Goal: Task Accomplishment & Management: Complete application form

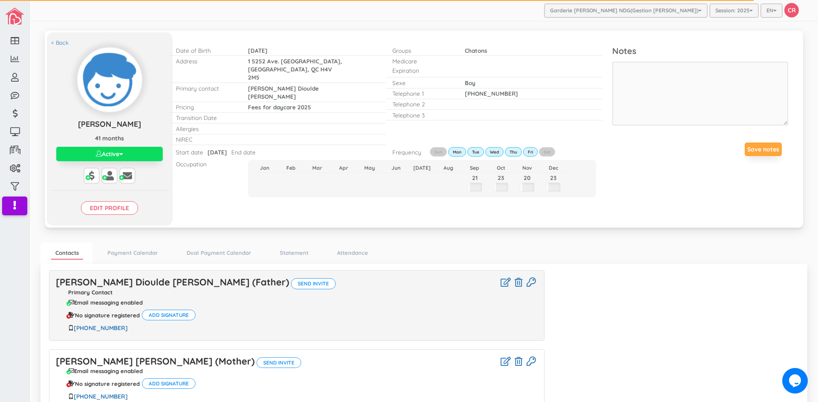
scroll to position [80, 0]
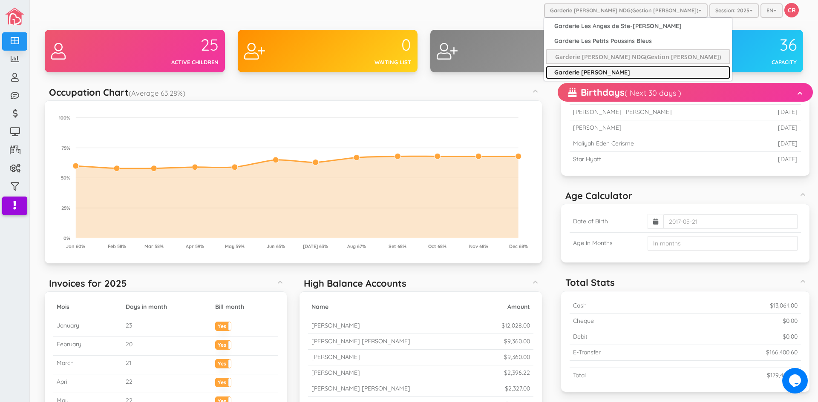
click at [600, 73] on link "Garderie [PERSON_NAME]" at bounding box center [638, 72] width 184 height 13
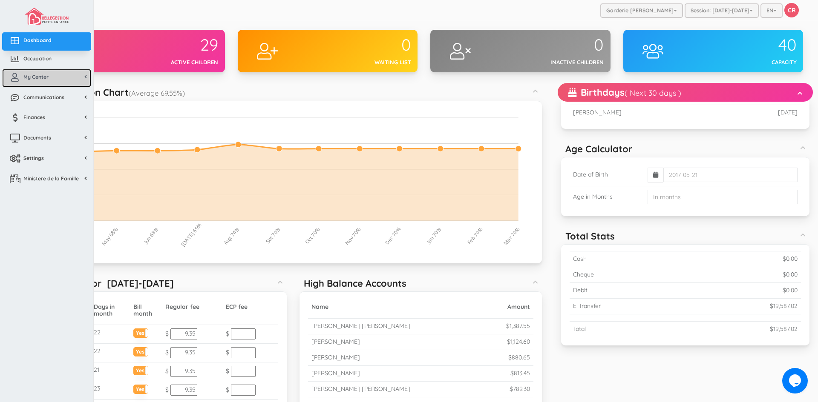
click at [33, 81] on link "My Center" at bounding box center [46, 78] width 89 height 18
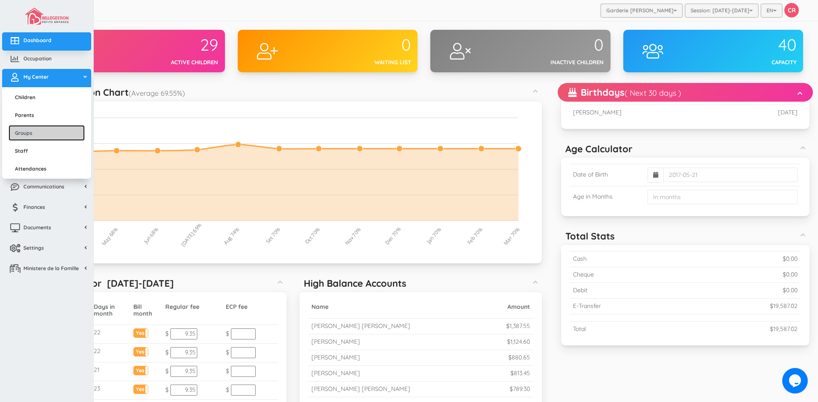
click at [32, 133] on link "Groups" at bounding box center [47, 133] width 76 height 16
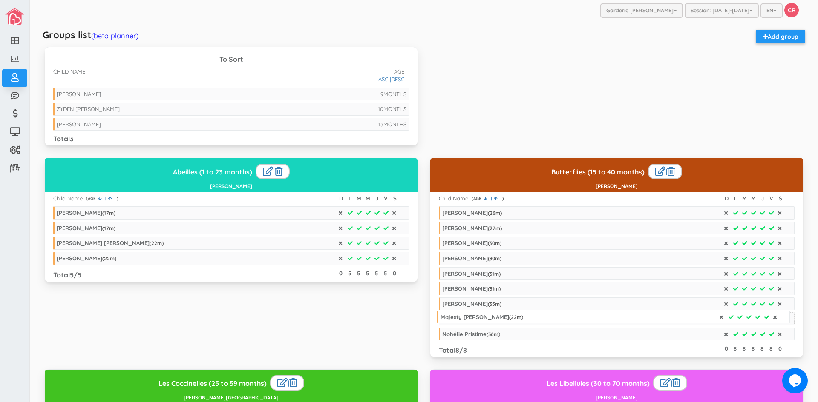
drag, startPoint x: 86, startPoint y: 276, endPoint x: 470, endPoint y: 319, distance: 386.2
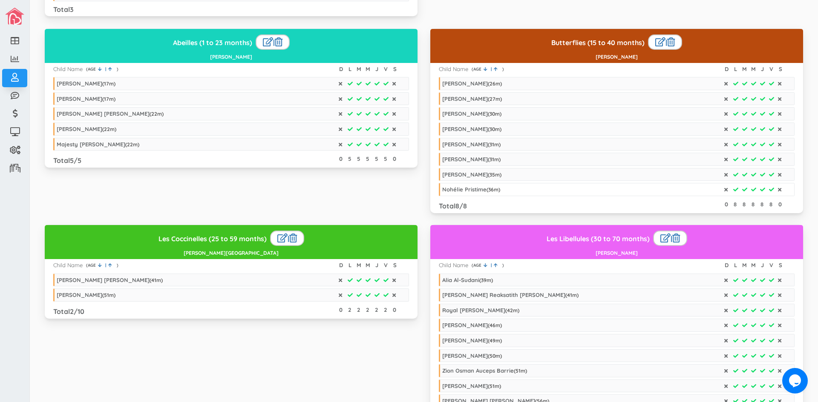
scroll to position [128, 0]
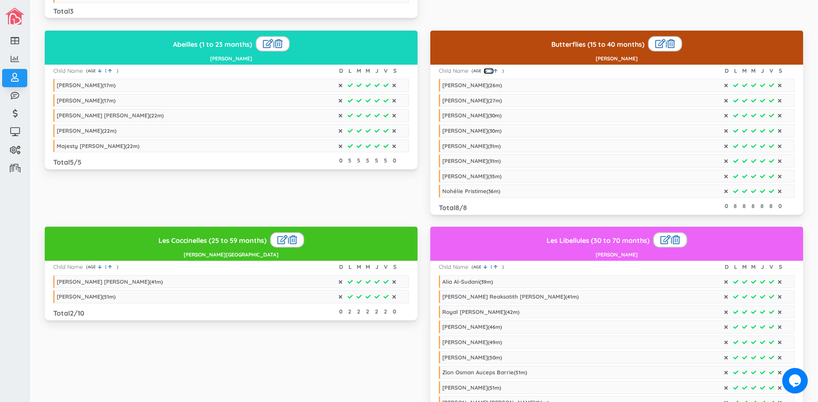
click at [483, 69] on icon at bounding box center [485, 71] width 4 height 4
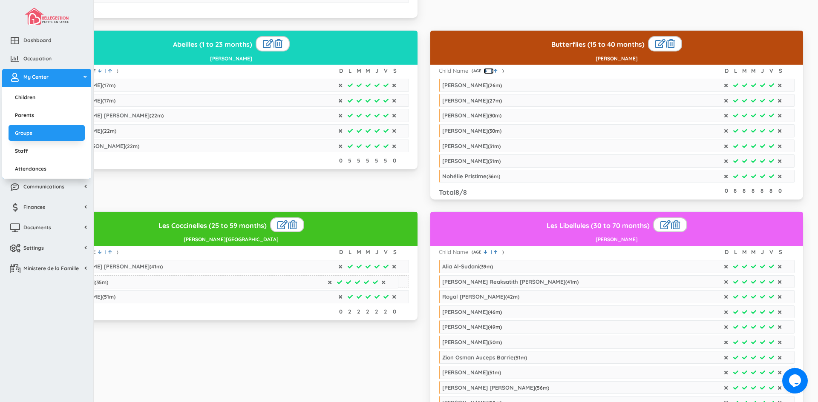
drag, startPoint x: 452, startPoint y: 176, endPoint x: 59, endPoint y: 282, distance: 407.2
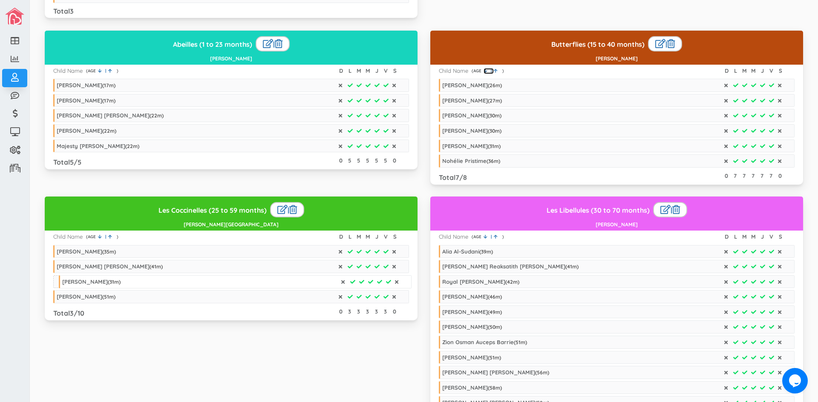
drag, startPoint x: 458, startPoint y: 157, endPoint x: 78, endPoint y: 279, distance: 399.4
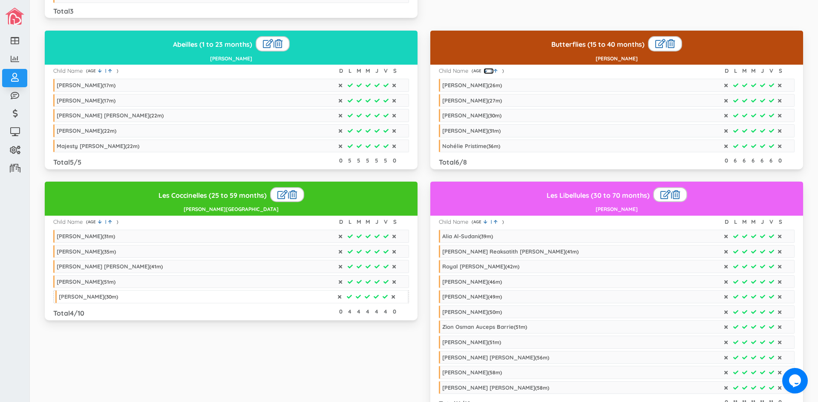
drag, startPoint x: 460, startPoint y: 129, endPoint x: 77, endPoint y: 295, distance: 417.8
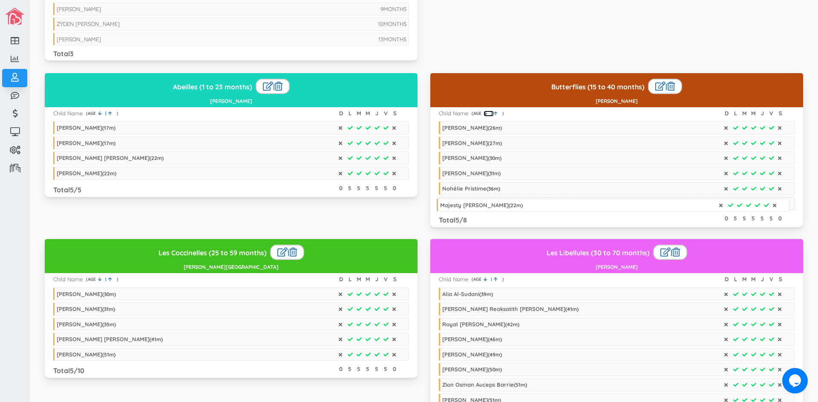
drag, startPoint x: 83, startPoint y: 189, endPoint x: 467, endPoint y: 206, distance: 383.7
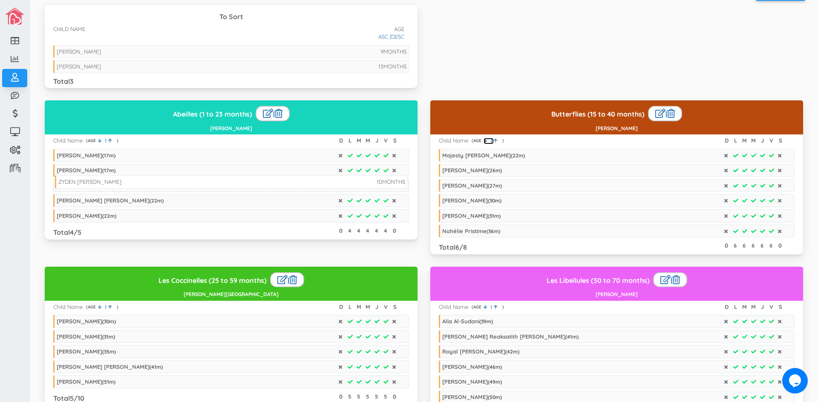
drag, startPoint x: 92, startPoint y: 68, endPoint x: 94, endPoint y: 183, distance: 115.4
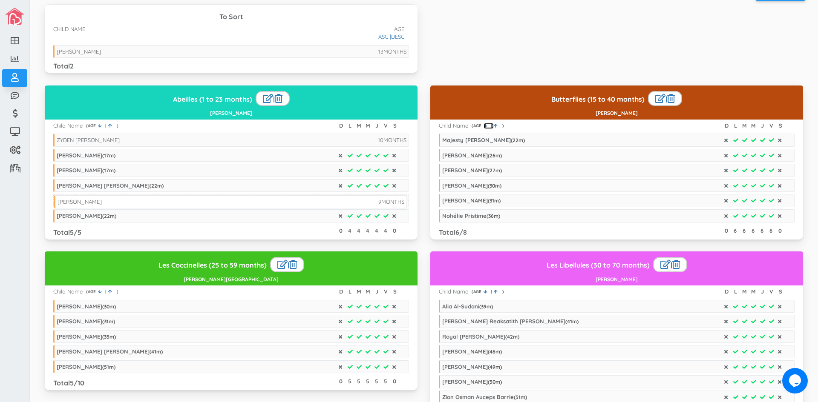
drag, startPoint x: 84, startPoint y: 65, endPoint x: 85, endPoint y: 201, distance: 135.4
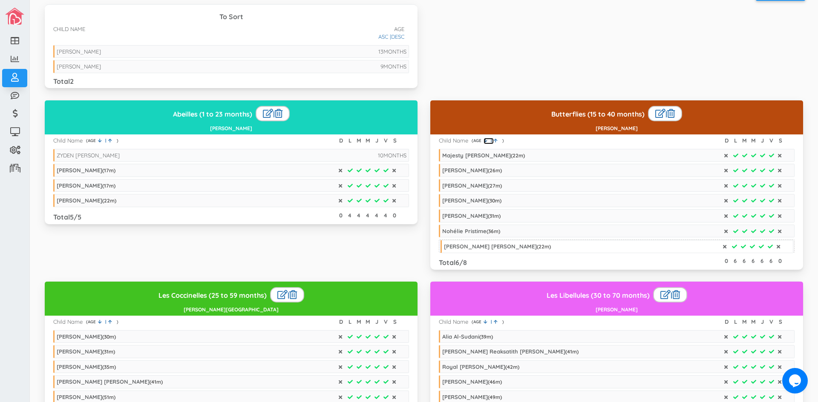
drag, startPoint x: 107, startPoint y: 202, endPoint x: 494, endPoint y: 248, distance: 389.9
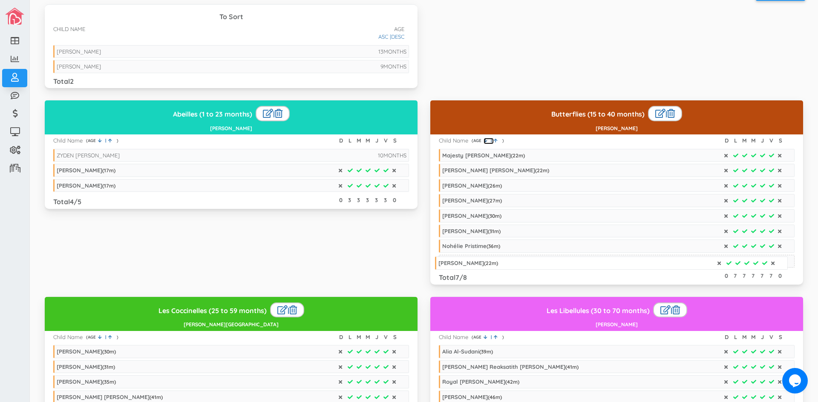
drag, startPoint x: 103, startPoint y: 202, endPoint x: 484, endPoint y: 265, distance: 386.7
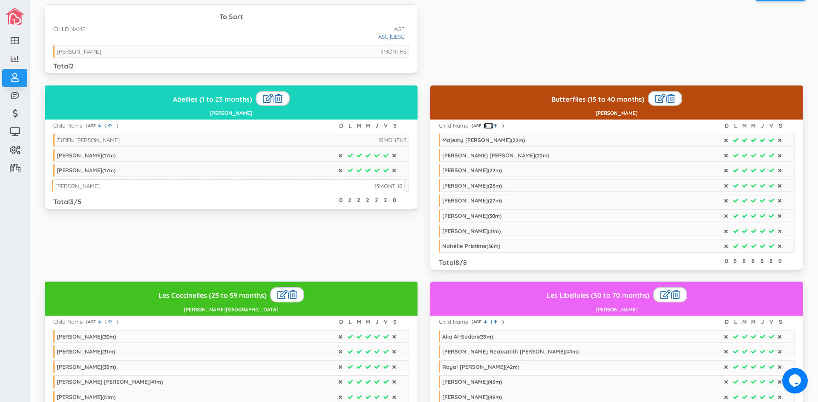
drag, startPoint x: 116, startPoint y: 52, endPoint x: 115, endPoint y: 187, distance: 134.6
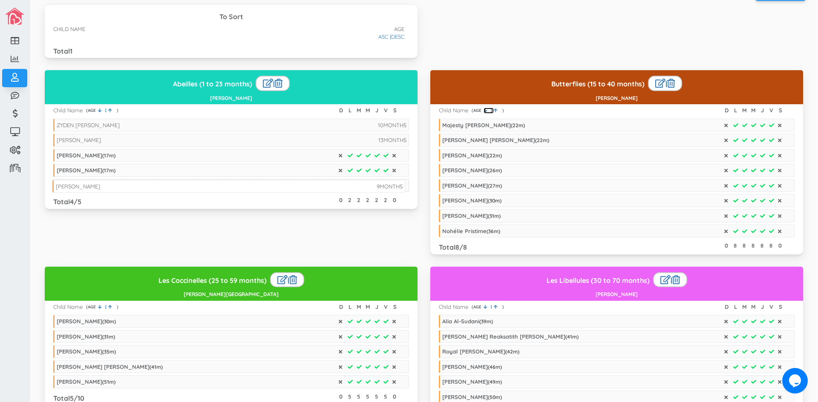
drag, startPoint x: 94, startPoint y: 51, endPoint x: 93, endPoint y: 186, distance: 135.0
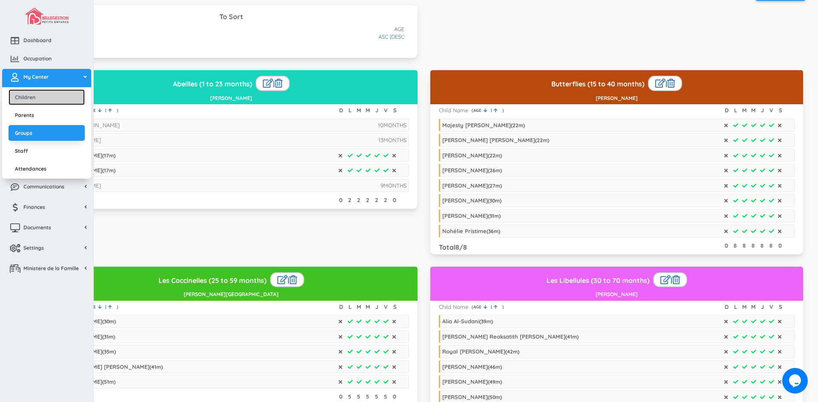
click at [43, 101] on link "Children" at bounding box center [47, 97] width 76 height 16
click at [43, 96] on link "Children" at bounding box center [47, 97] width 76 height 16
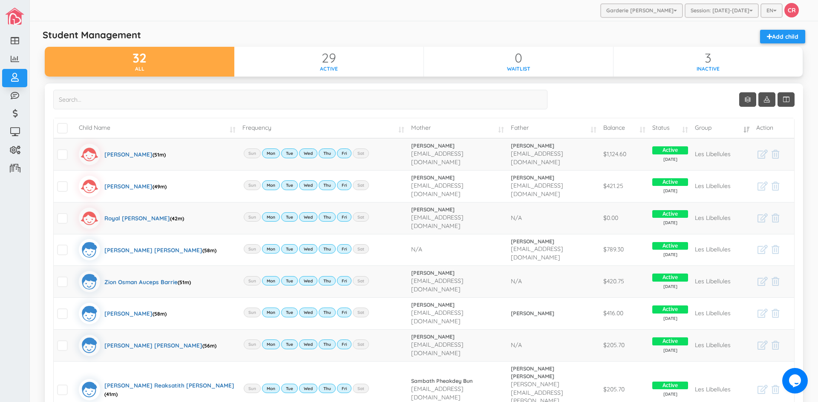
click at [228, 129] on td "Child Name" at bounding box center [156, 128] width 163 height 20
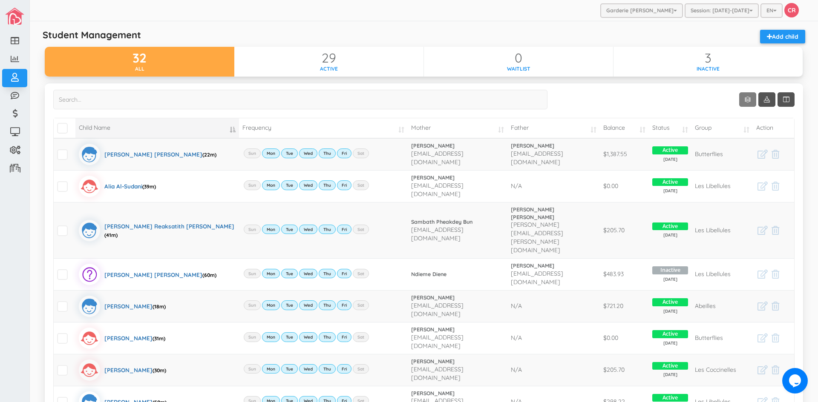
click at [739, 101] on link "Show 10 rows" at bounding box center [747, 99] width 17 height 14
click at [738, 152] on link "50" at bounding box center [754, 149] width 65 height 13
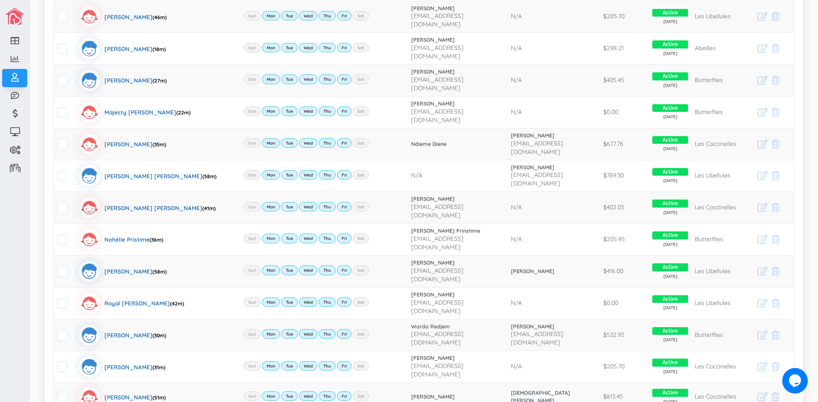
scroll to position [639, 0]
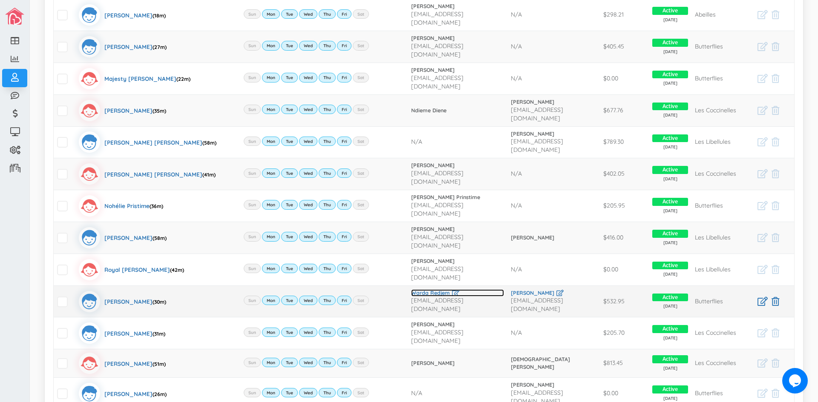
click at [416, 290] on link "Warda Redjem" at bounding box center [457, 294] width 92 height 8
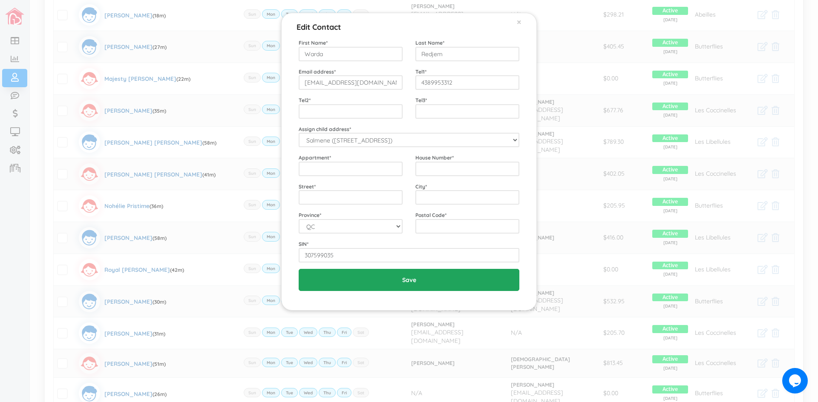
click at [418, 278] on input "Save" at bounding box center [409, 280] width 221 height 22
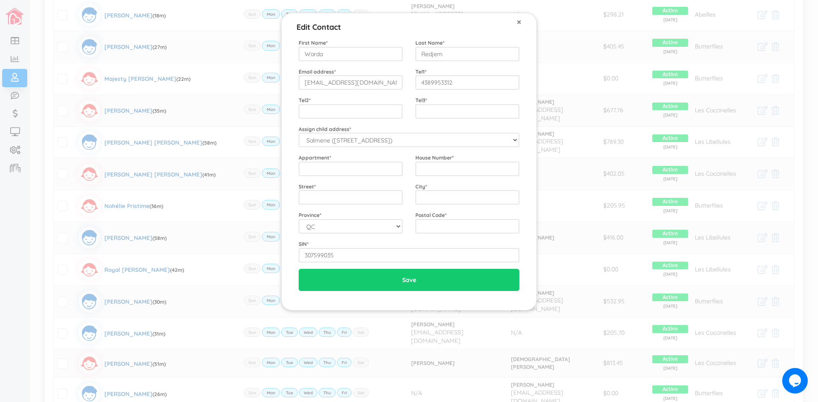
click at [520, 23] on span "×" at bounding box center [519, 21] width 5 height 11
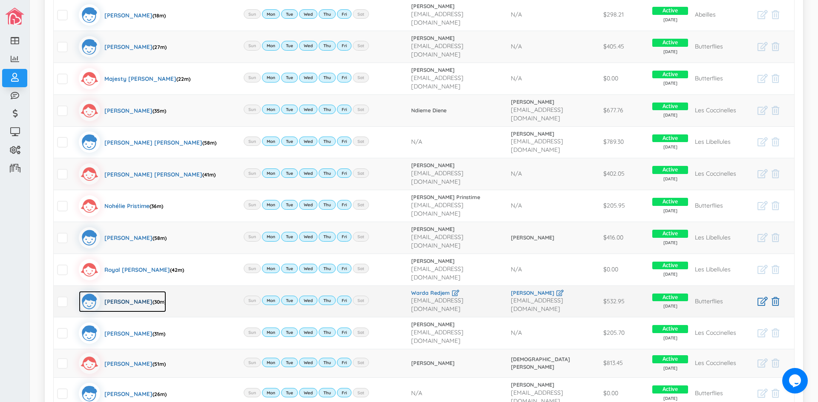
click at [121, 291] on div "Salmene Messadia (30m)" at bounding box center [135, 301] width 62 height 21
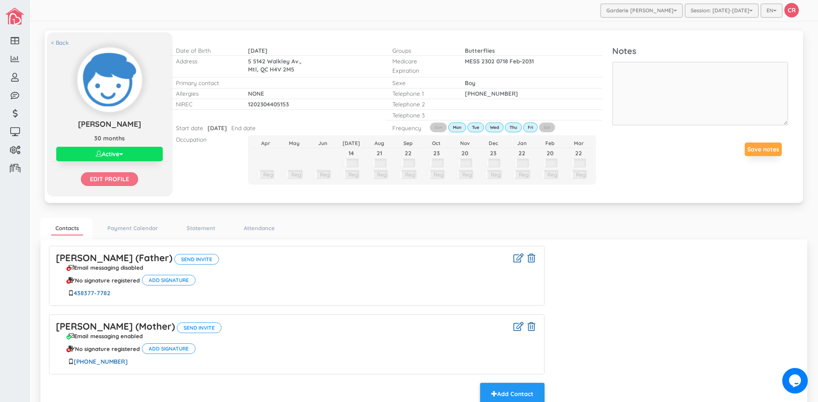
click at [109, 177] on input "Edit profile" at bounding box center [109, 179] width 57 height 14
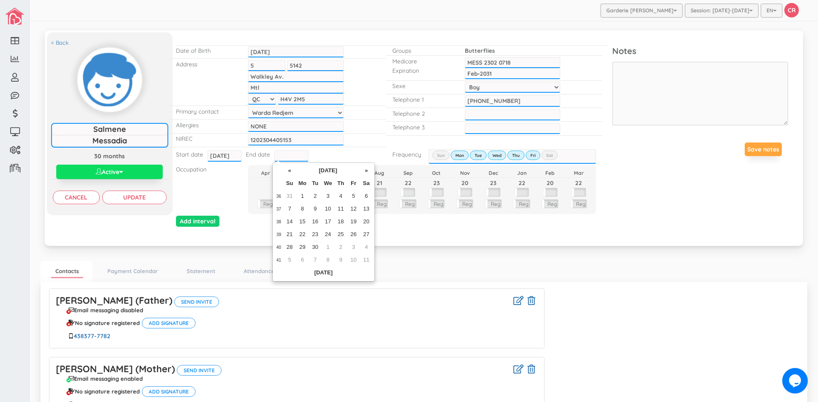
click at [289, 157] on input "text" at bounding box center [291, 155] width 34 height 11
click at [290, 198] on td "31" at bounding box center [289, 196] width 13 height 13
type input "[DATE]"
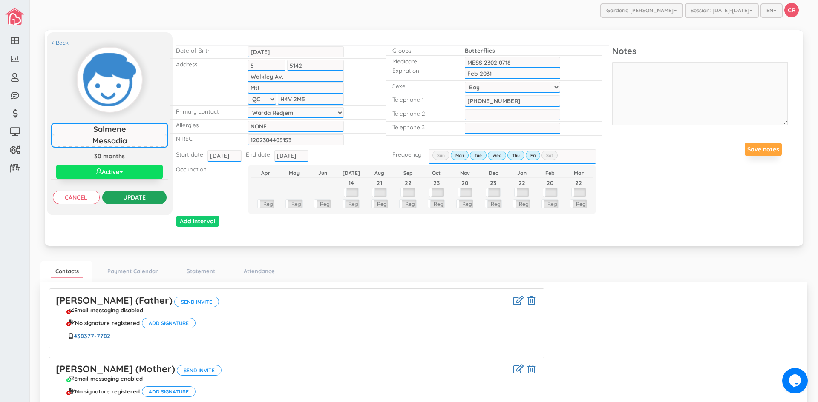
click at [138, 199] on input "Update" at bounding box center [134, 198] width 64 height 14
click at [118, 168] on button "Active" at bounding box center [109, 172] width 106 height 14
click at [86, 206] on link "Inactive" at bounding box center [109, 204] width 90 height 13
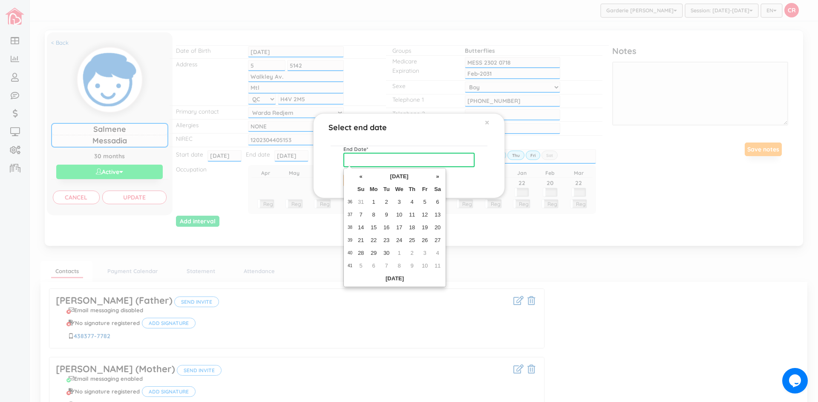
click at [397, 160] on input "text" at bounding box center [408, 160] width 131 height 14
click at [359, 203] on td "31" at bounding box center [360, 202] width 13 height 13
type input "[DATE]"
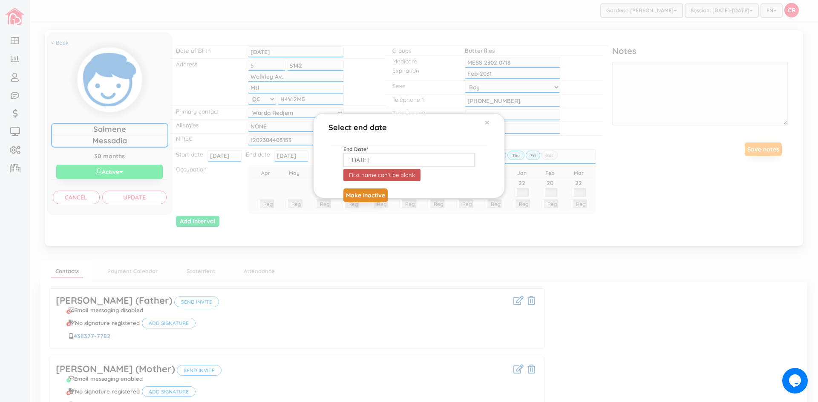
click at [372, 195] on button "Make inactive" at bounding box center [365, 196] width 44 height 14
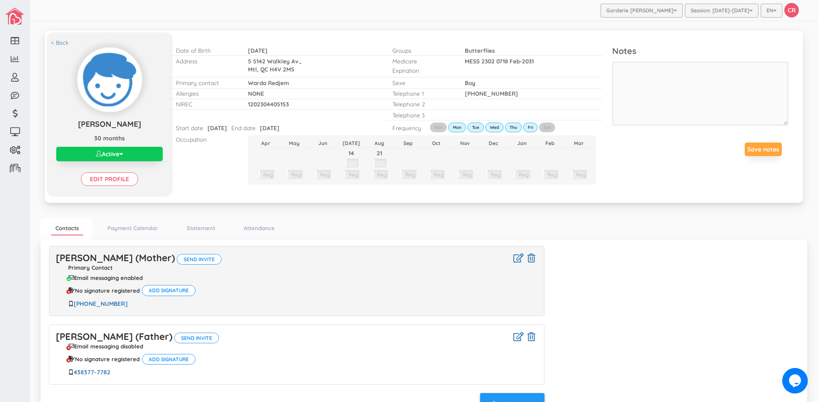
click at [124, 154] on button "Active" at bounding box center [109, 154] width 106 height 14
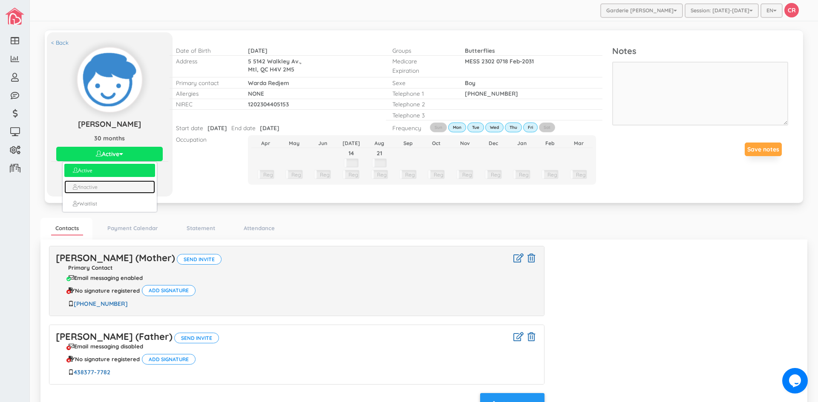
click at [98, 188] on link "Inactive" at bounding box center [109, 187] width 90 height 13
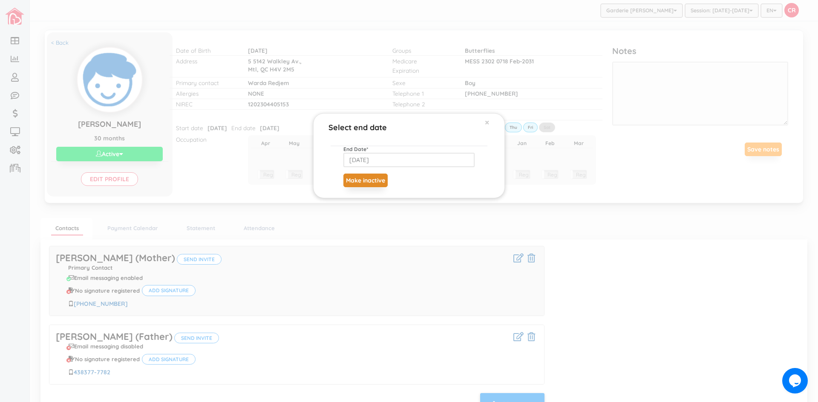
click at [372, 177] on button "Make inactive" at bounding box center [365, 181] width 44 height 14
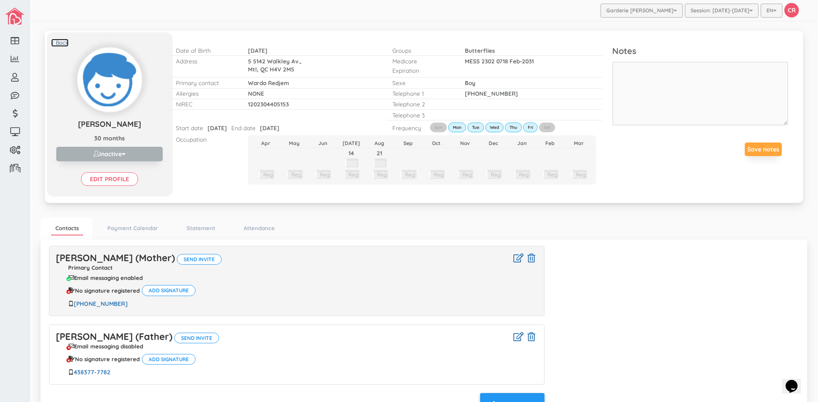
click at [61, 40] on link "< Back" at bounding box center [59, 43] width 17 height 8
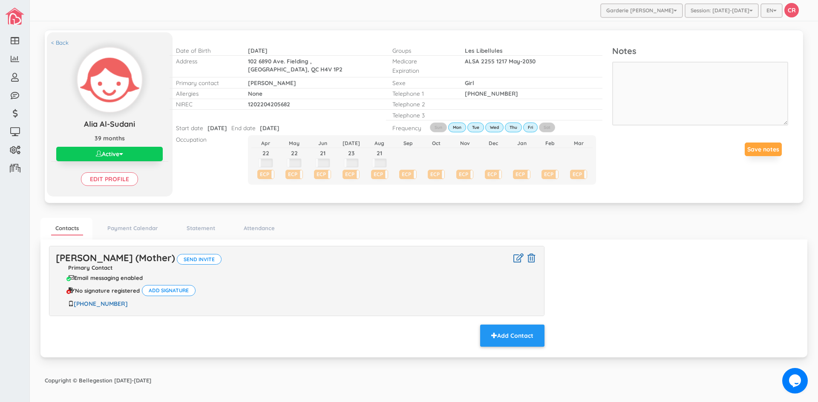
click at [123, 153] on span "button" at bounding box center [121, 154] width 4 height 6
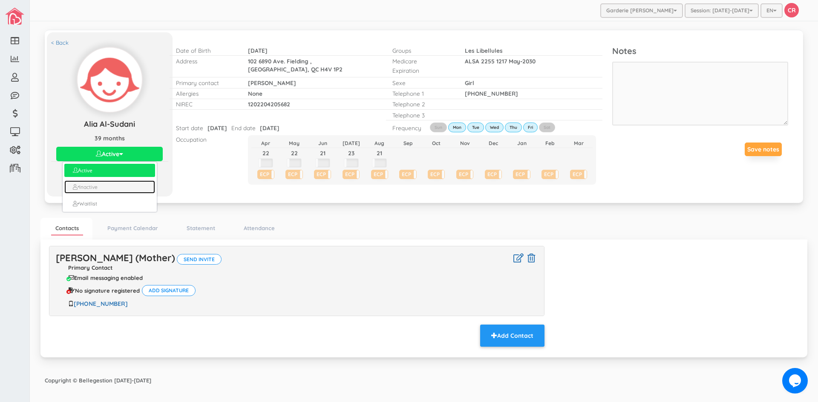
click at [106, 187] on link "Inactive" at bounding box center [109, 187] width 90 height 13
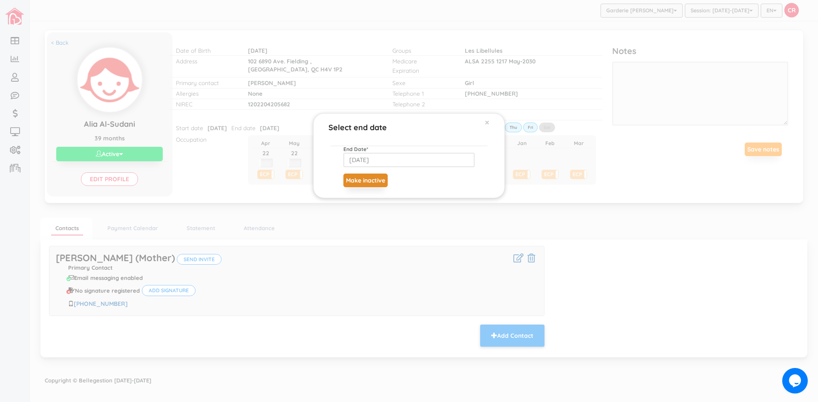
click at [352, 177] on button "Make inactive" at bounding box center [365, 181] width 44 height 14
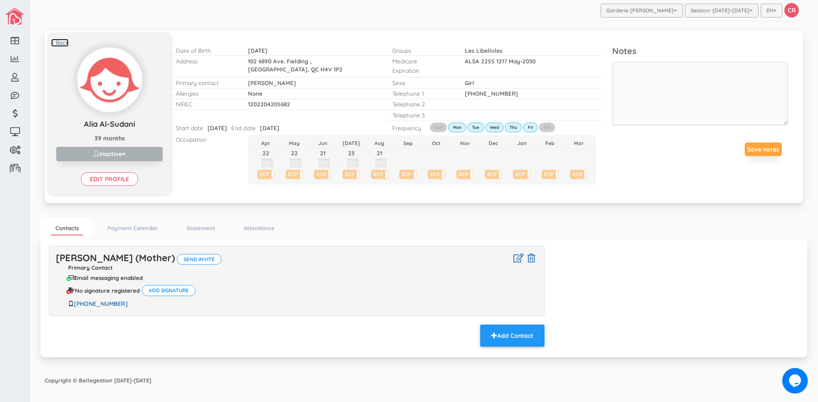
click at [64, 44] on link "< Back" at bounding box center [59, 43] width 17 height 8
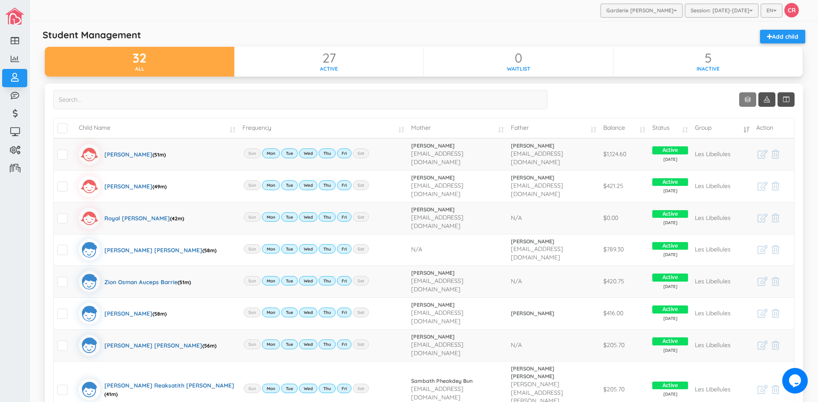
click at [744, 101] on link "Show 10 rows" at bounding box center [747, 99] width 17 height 14
click at [737, 149] on link "50" at bounding box center [754, 149] width 65 height 13
click at [225, 129] on td "Child Name" at bounding box center [156, 128] width 163 height 20
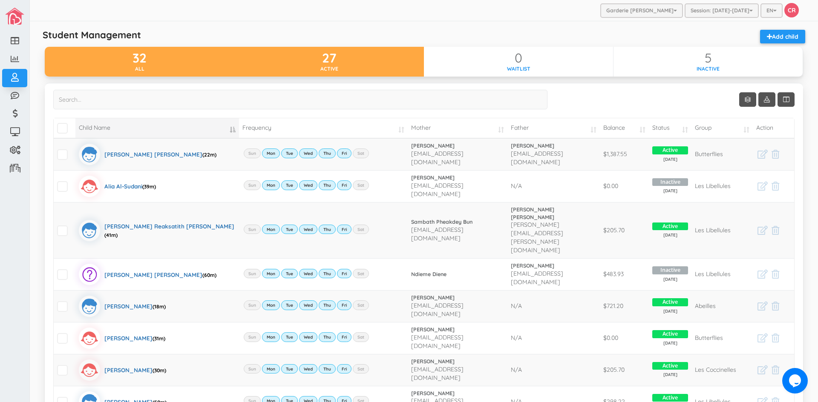
click at [335, 69] on div "active" at bounding box center [329, 68] width 190 height 7
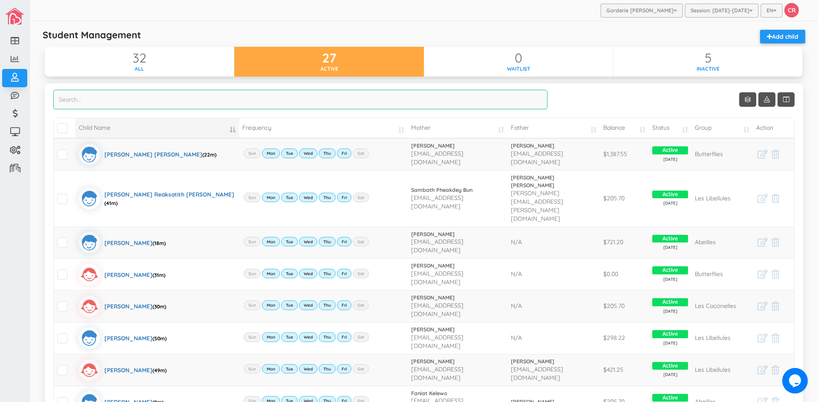
click at [123, 97] on input "search" at bounding box center [300, 100] width 494 height 20
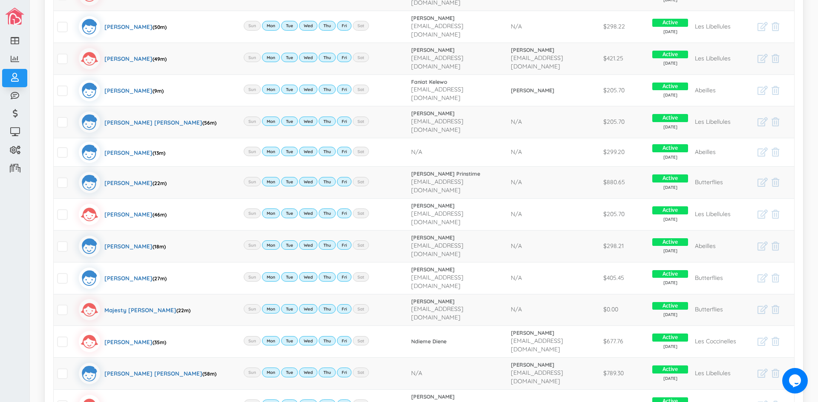
scroll to position [14, 0]
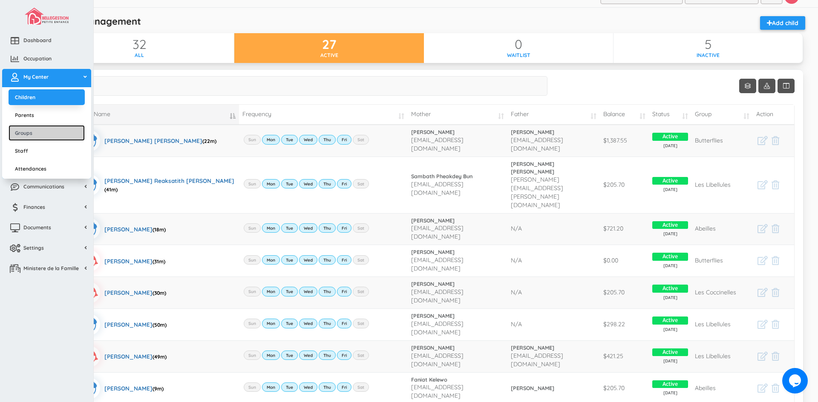
click at [32, 135] on link "Groups" at bounding box center [47, 133] width 76 height 16
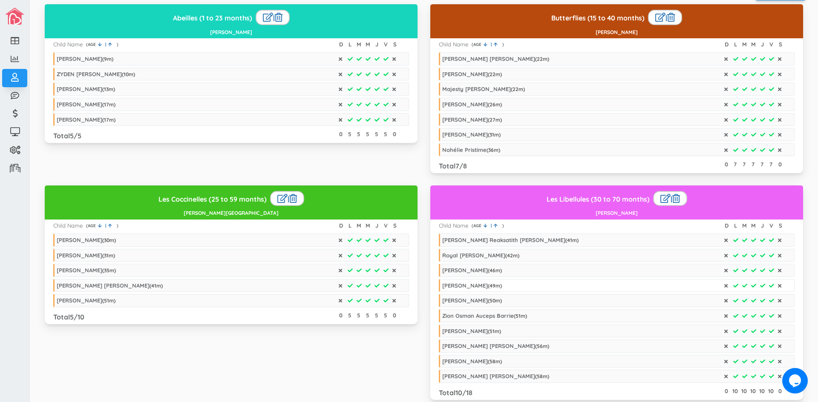
scroll to position [78, 0]
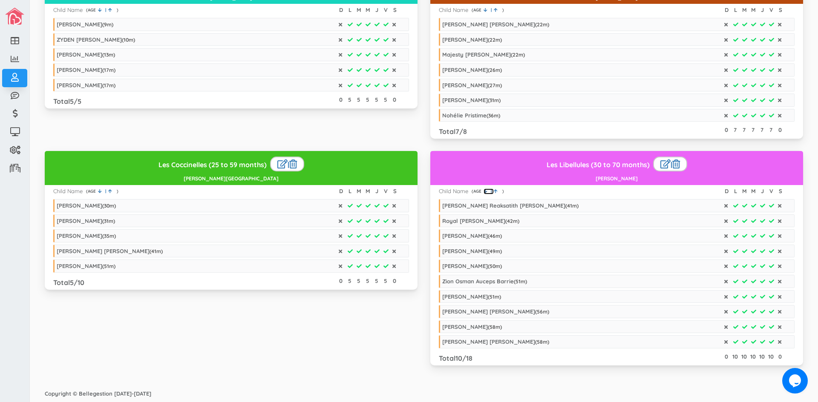
click at [483, 190] on icon at bounding box center [485, 191] width 4 height 4
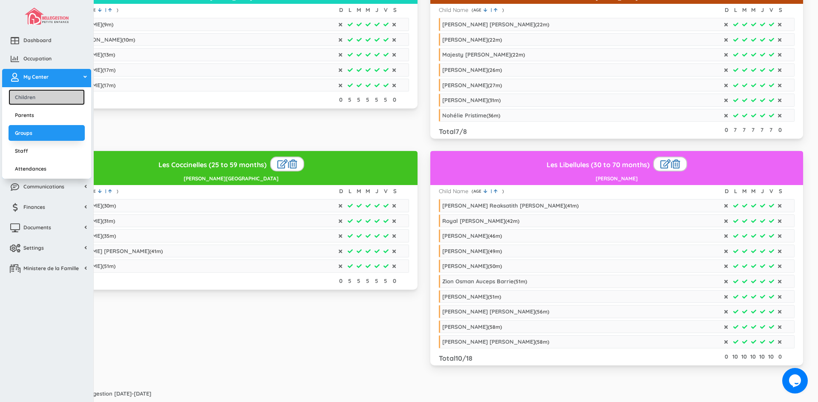
click at [26, 97] on link "Children" at bounding box center [47, 97] width 76 height 16
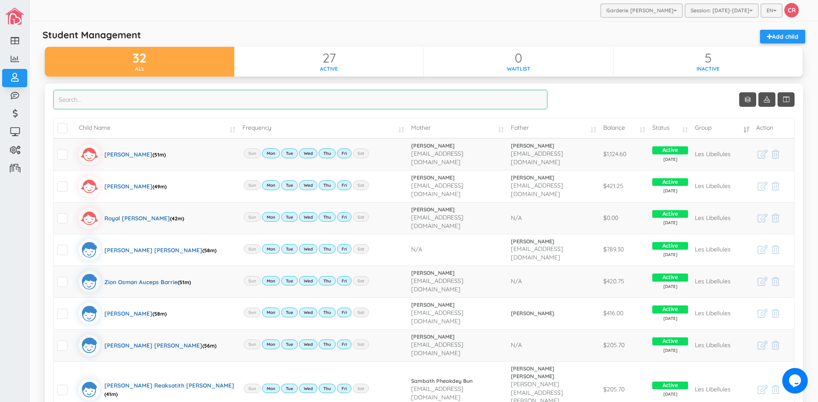
click at [63, 95] on input "search" at bounding box center [300, 100] width 494 height 20
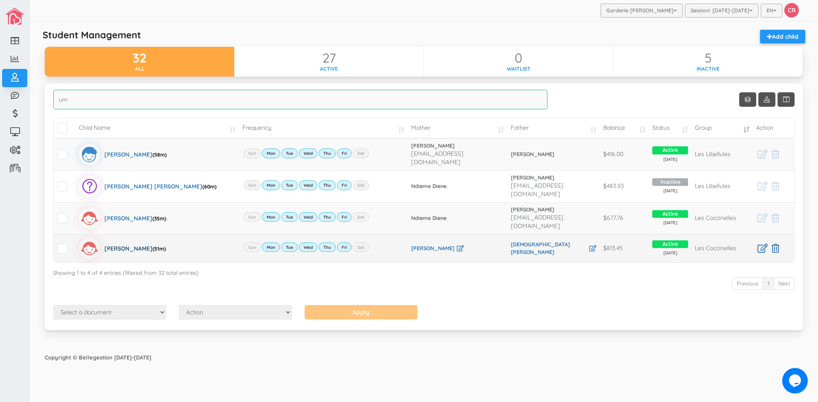
type input "um"
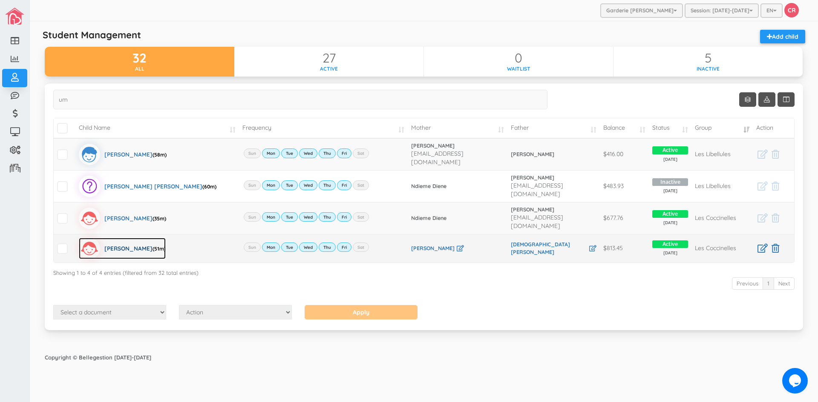
click at [110, 238] on div "Ume Hani Imran (51m)" at bounding box center [134, 248] width 61 height 21
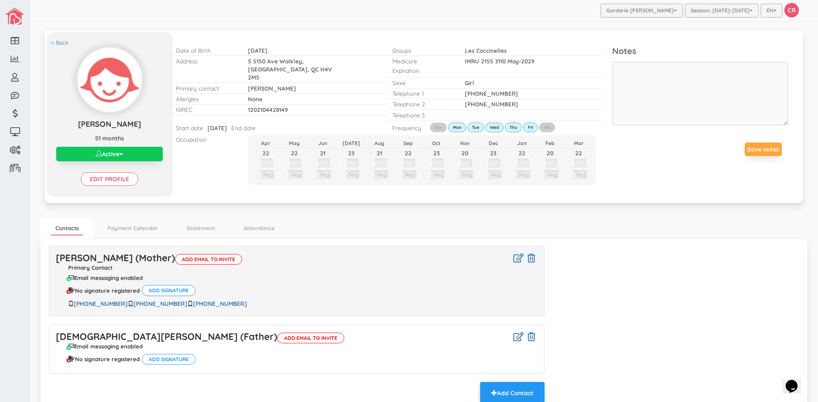
click at [125, 152] on button "Active" at bounding box center [109, 154] width 106 height 14
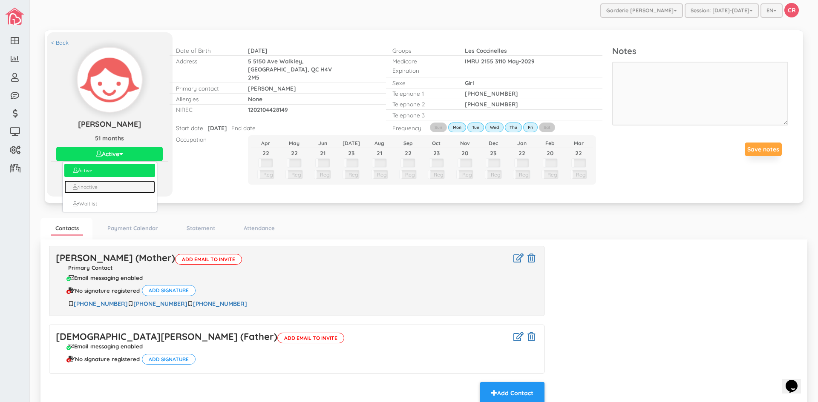
click at [99, 188] on link "Inactive" at bounding box center [109, 187] width 90 height 13
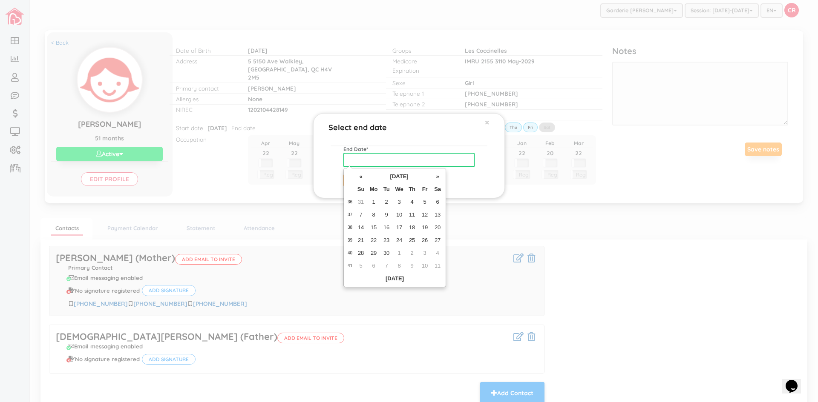
click at [359, 160] on input "text" at bounding box center [408, 160] width 131 height 14
click at [357, 174] on th "«" at bounding box center [360, 176] width 13 height 13
click at [423, 253] on td "29" at bounding box center [424, 253] width 13 height 13
type input "2025-08-29"
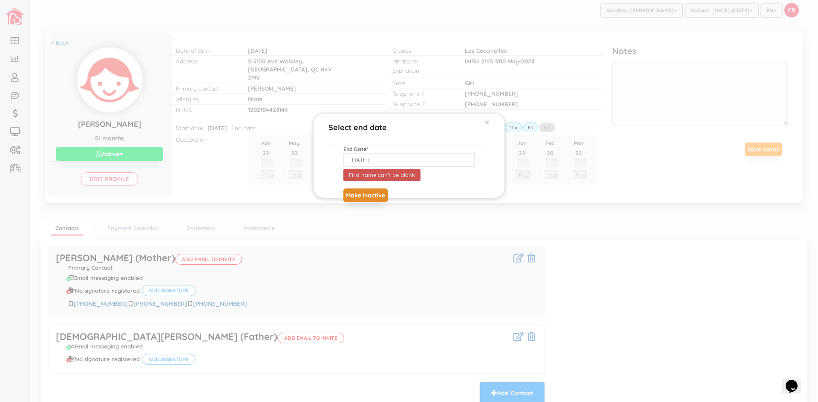
click at [354, 193] on button "Make inactive" at bounding box center [365, 196] width 44 height 14
click at [368, 197] on button "Make inactive" at bounding box center [365, 196] width 44 height 14
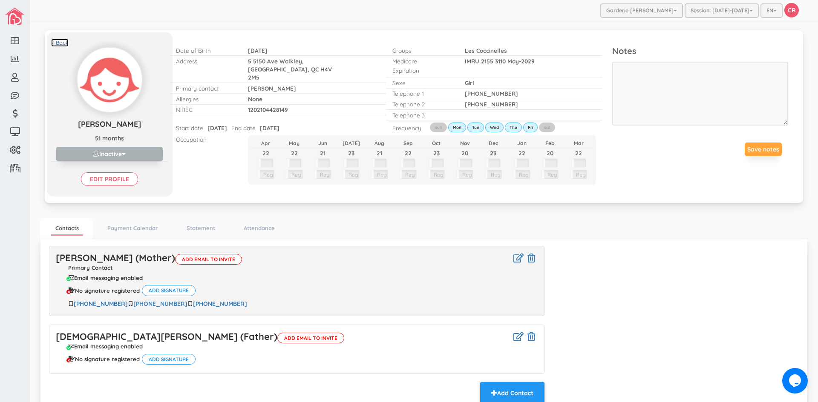
click at [60, 43] on link "< Back" at bounding box center [59, 43] width 17 height 8
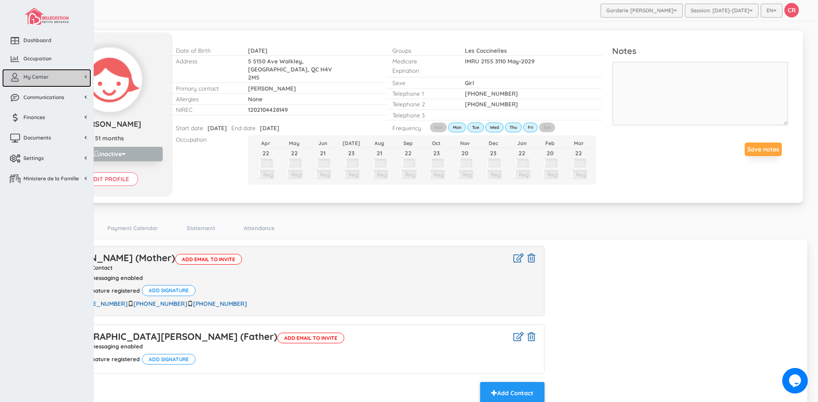
click at [27, 80] on span "My Center" at bounding box center [35, 76] width 25 height 7
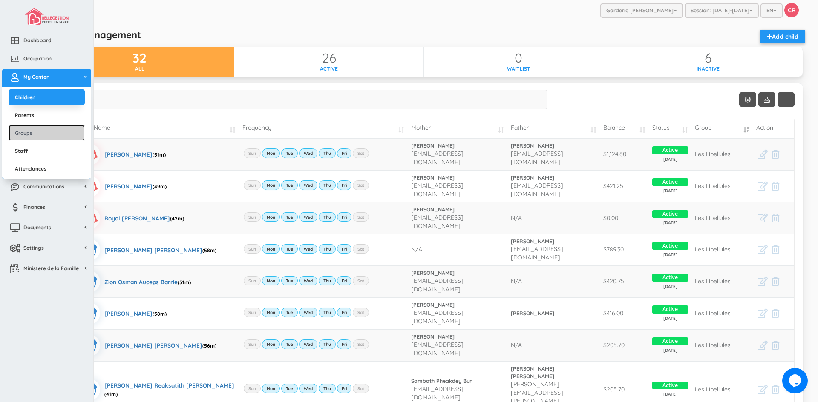
click at [29, 135] on link "Groups" at bounding box center [47, 133] width 76 height 16
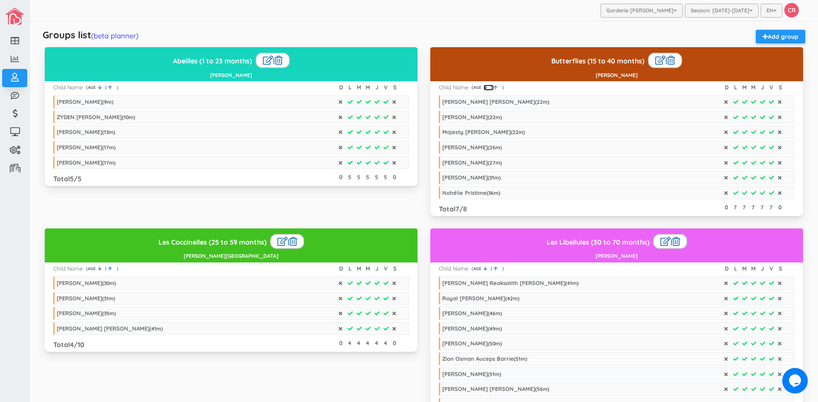
click at [483, 88] on icon at bounding box center [485, 87] width 4 height 4
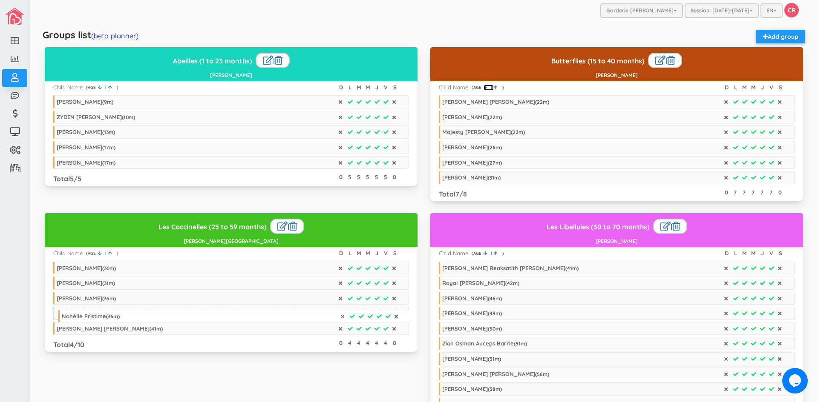
drag, startPoint x: 478, startPoint y: 189, endPoint x: 98, endPoint y: 313, distance: 399.9
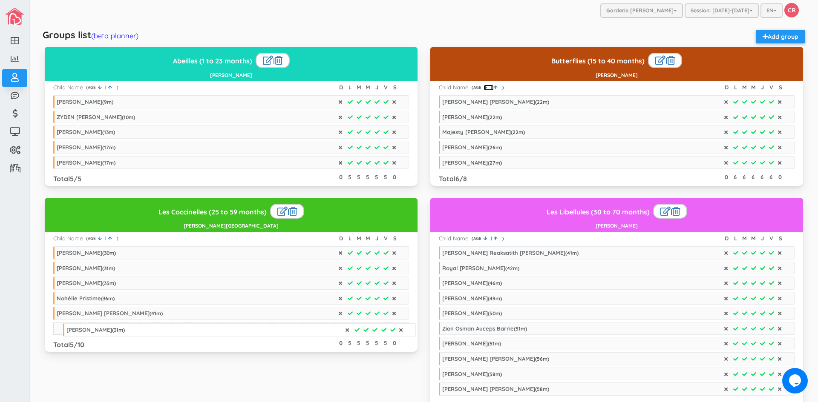
drag, startPoint x: 479, startPoint y: 178, endPoint x: 103, endPoint y: 330, distance: 405.4
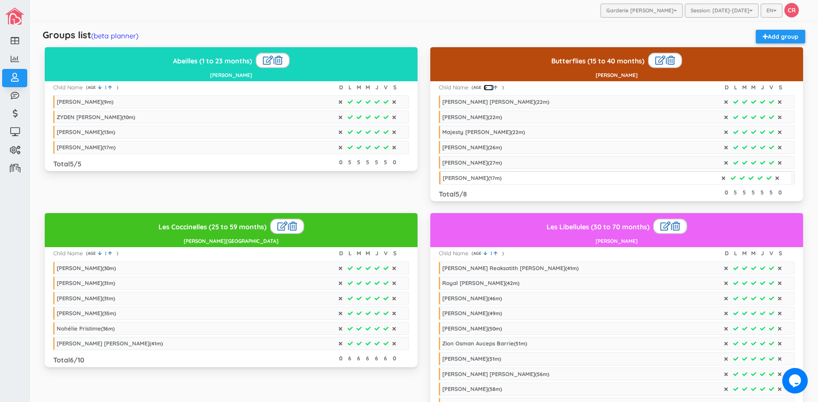
drag, startPoint x: 99, startPoint y: 149, endPoint x: 485, endPoint y: 180, distance: 387.1
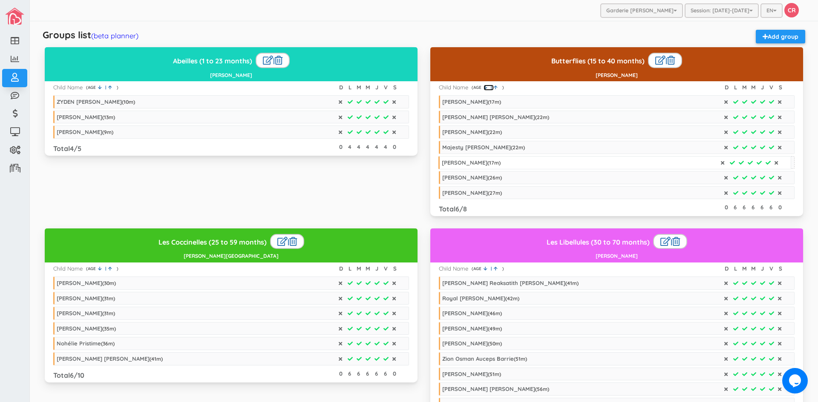
drag, startPoint x: 73, startPoint y: 132, endPoint x: 458, endPoint y: 162, distance: 386.3
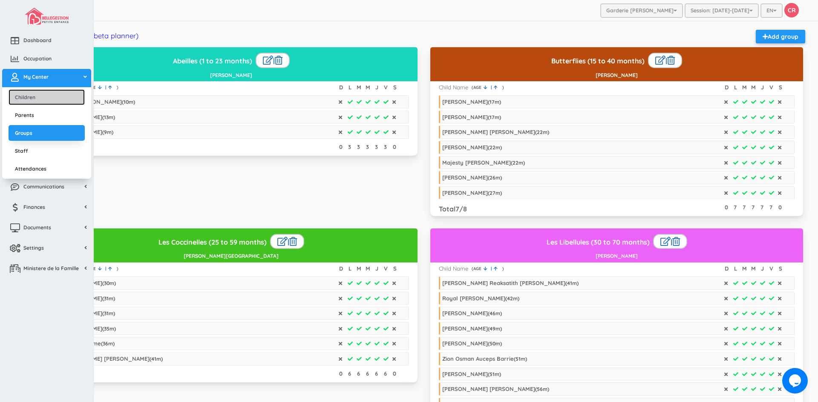
click at [35, 99] on link "Children" at bounding box center [47, 97] width 76 height 16
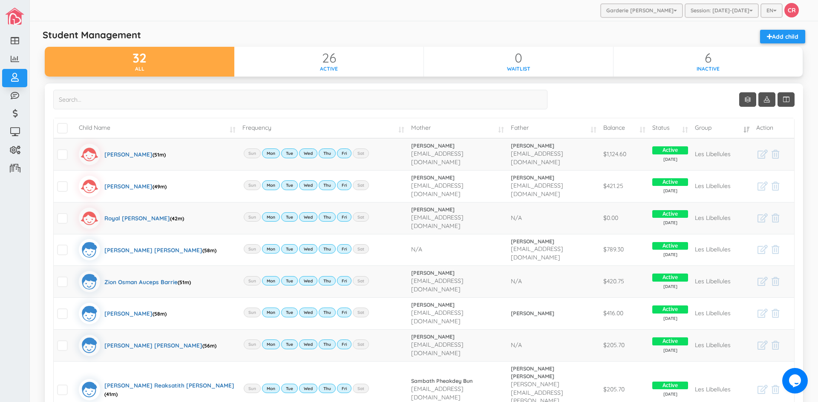
click at [232, 129] on td "Child Name" at bounding box center [156, 128] width 163 height 20
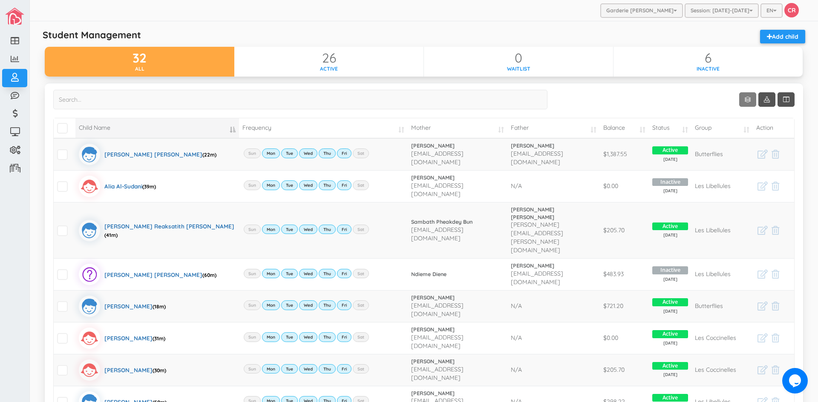
click at [739, 98] on link "Show 10 rows" at bounding box center [747, 99] width 17 height 14
click at [734, 132] on link "25" at bounding box center [754, 132] width 65 height 13
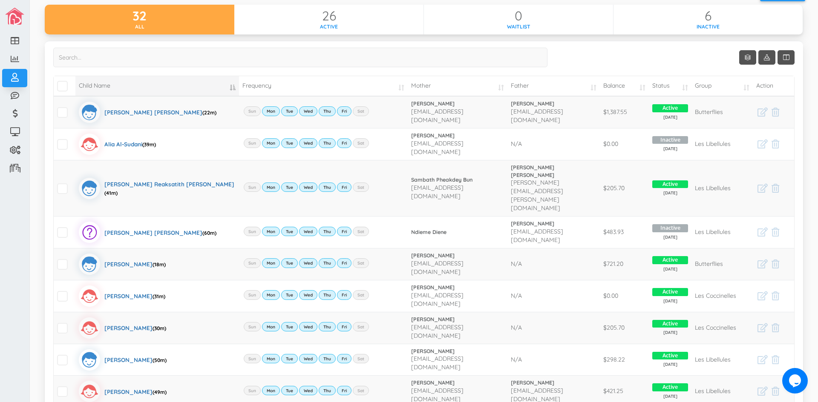
scroll to position [42, 0]
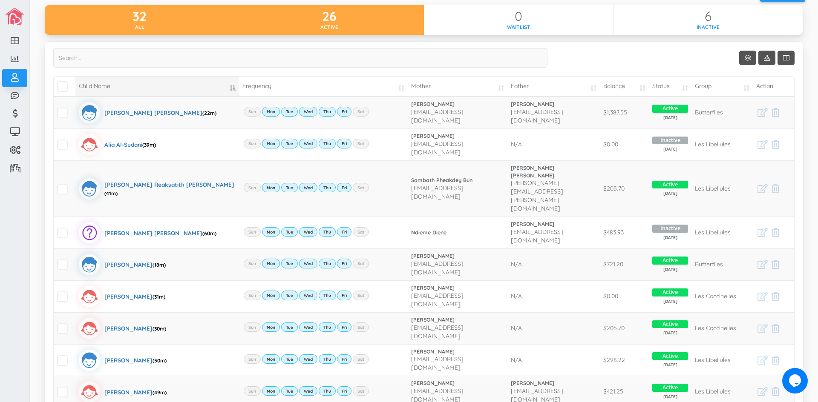
click at [336, 16] on div "26" at bounding box center [329, 16] width 190 height 14
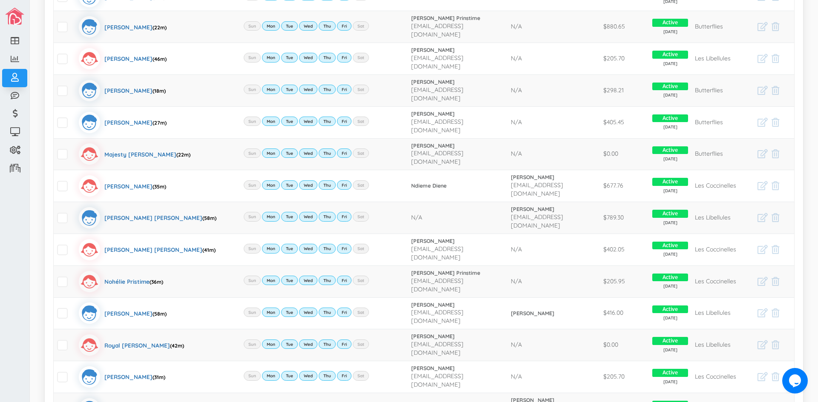
scroll to position [553, 0]
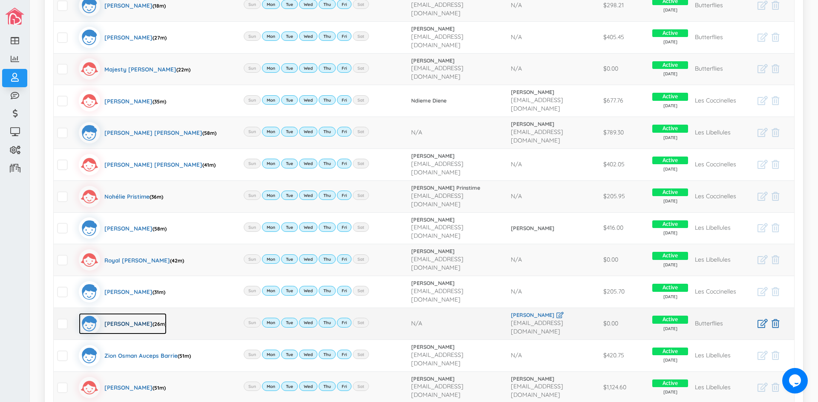
click at [115, 313] on div "Zaid Mahir (26m)" at bounding box center [135, 323] width 62 height 21
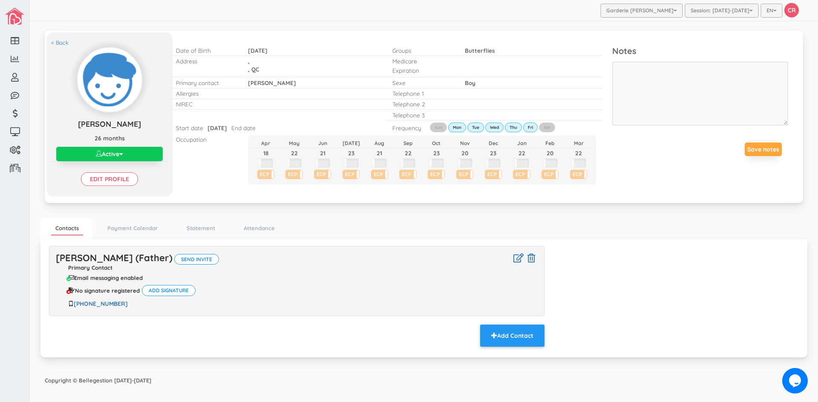
click at [118, 154] on button "Active" at bounding box center [109, 154] width 106 height 14
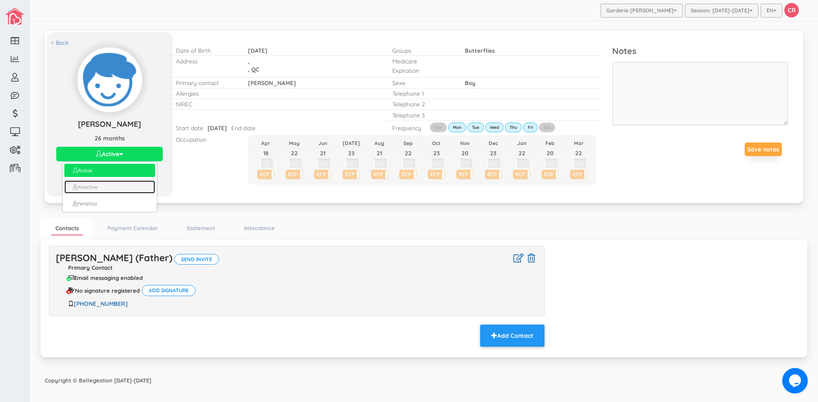
click at [102, 189] on link "Inactive" at bounding box center [109, 187] width 90 height 13
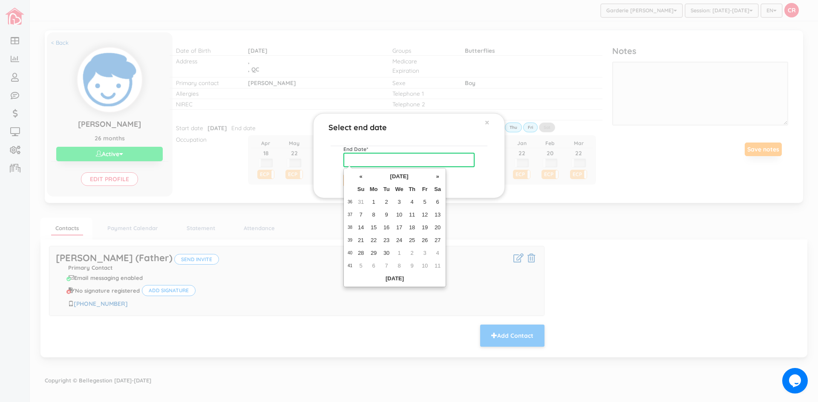
click at [357, 160] on input "text" at bounding box center [408, 160] width 131 height 14
click at [401, 203] on td "3" at bounding box center [399, 202] width 13 height 13
type input "[DATE]"
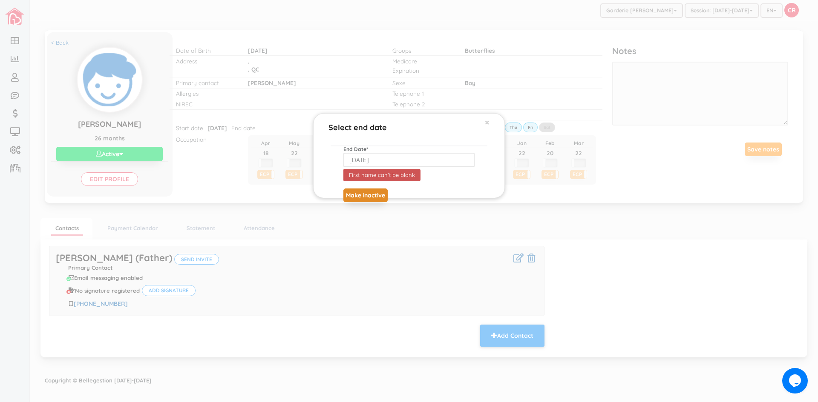
click at [357, 197] on button "Make inactive" at bounding box center [365, 196] width 44 height 14
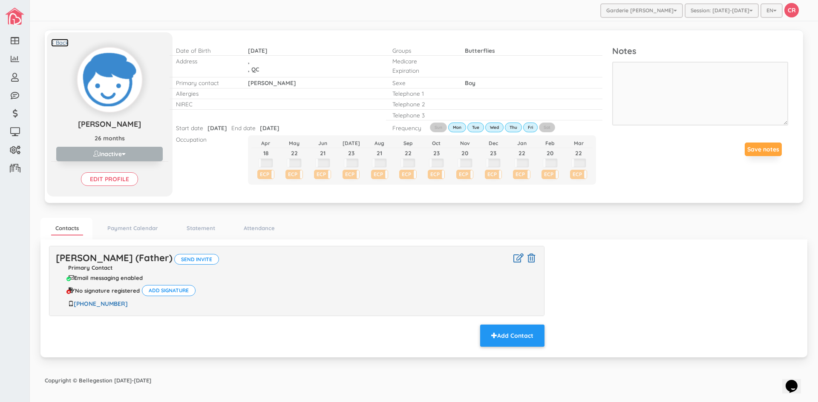
click at [60, 40] on link "< Back" at bounding box center [59, 43] width 17 height 8
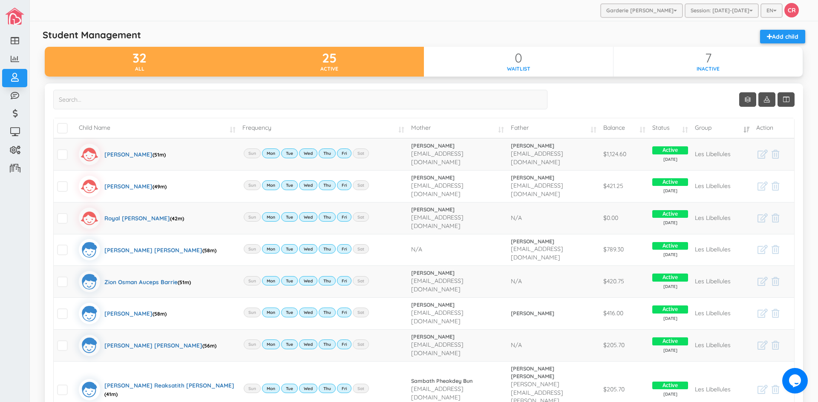
click at [378, 67] on div "active" at bounding box center [329, 68] width 190 height 7
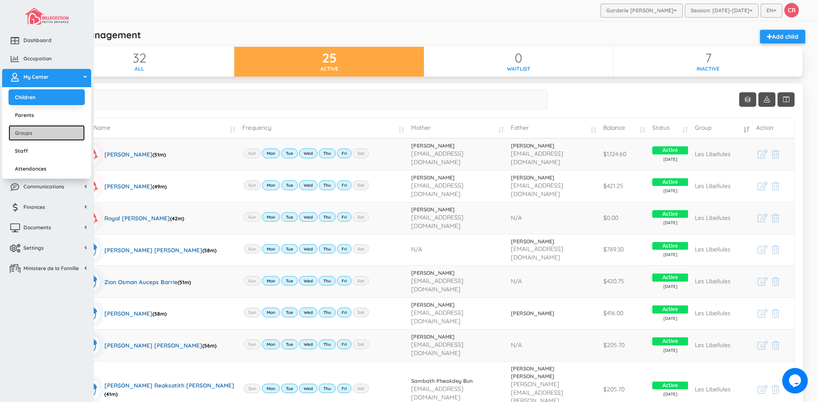
click at [35, 137] on link "Groups" at bounding box center [47, 133] width 76 height 16
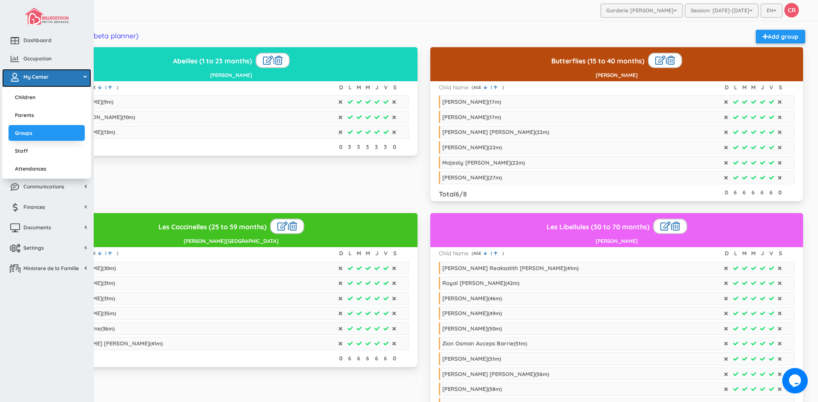
click at [34, 77] on span "My Center" at bounding box center [35, 76] width 25 height 7
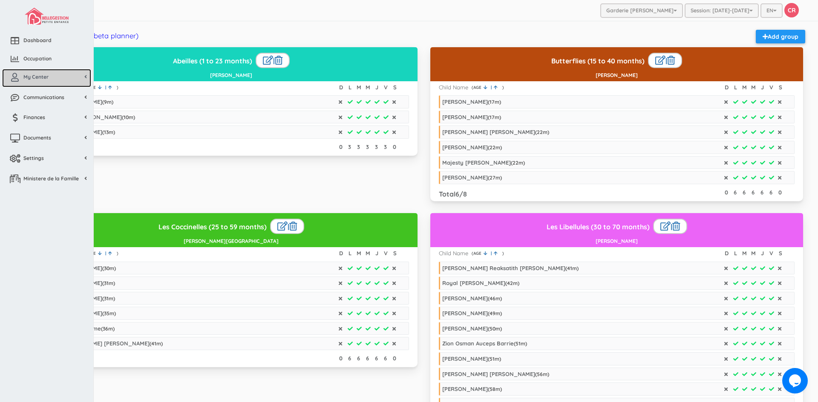
click at [34, 78] on span "My Center" at bounding box center [35, 76] width 25 height 7
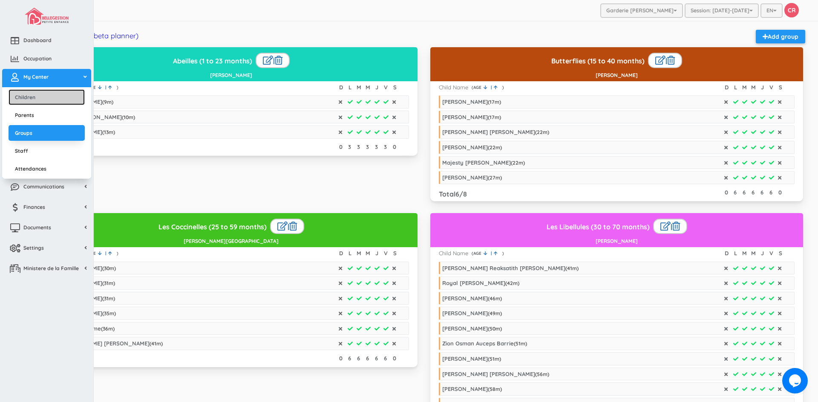
click at [31, 96] on link "Children" at bounding box center [47, 97] width 76 height 16
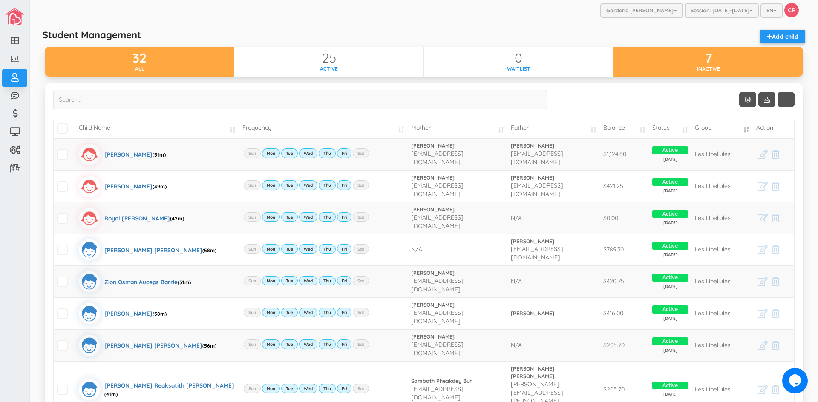
click at [653, 61] on div "7" at bounding box center [708, 58] width 190 height 14
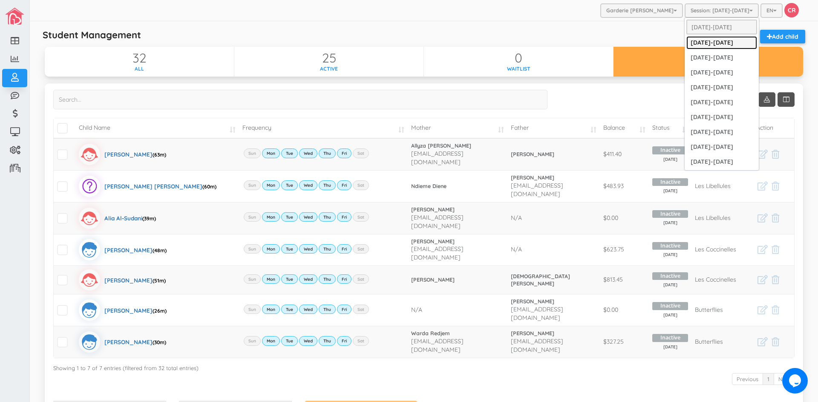
click at [713, 43] on link "[DATE]-[DATE]" at bounding box center [721, 42] width 71 height 13
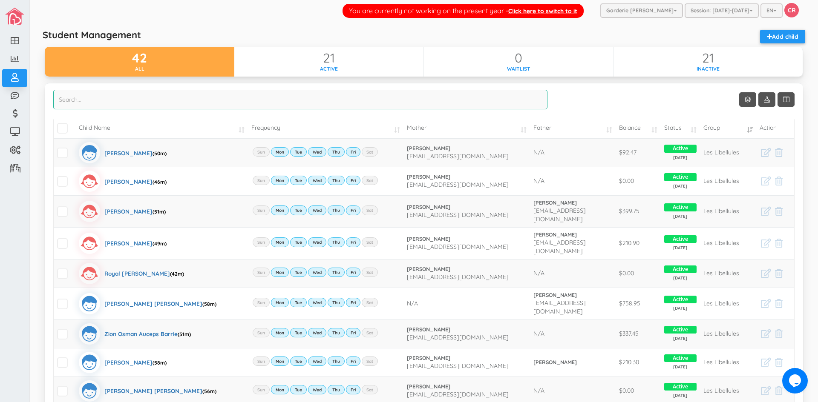
click at [66, 102] on input "search" at bounding box center [300, 100] width 494 height 20
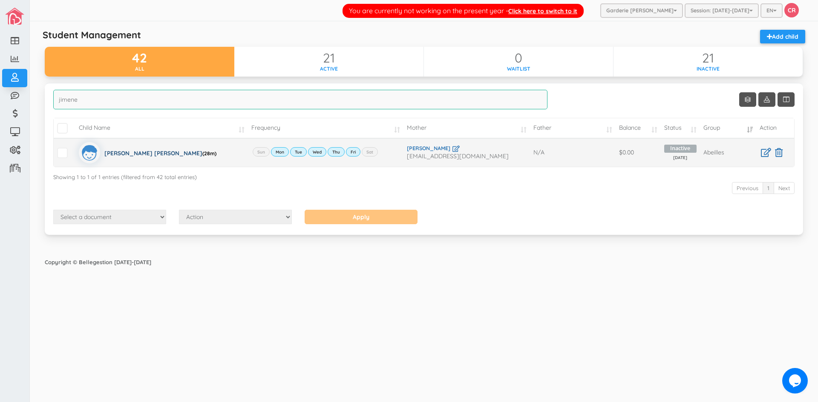
type input "jimene"
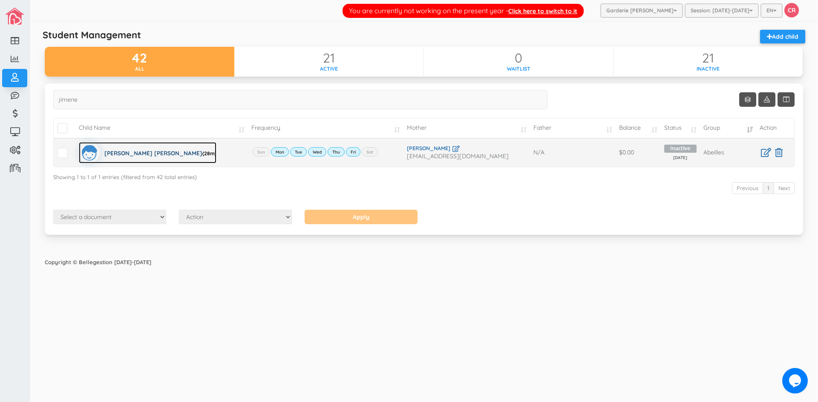
click at [130, 153] on div "[PERSON_NAME] [PERSON_NAME] (28m)" at bounding box center [160, 152] width 112 height 21
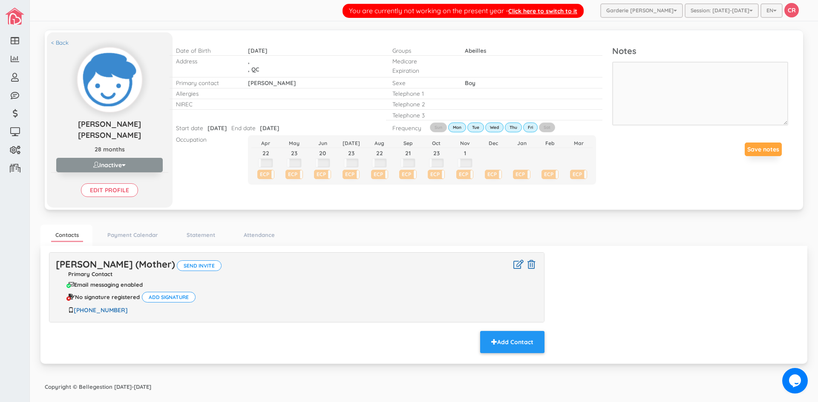
click at [123, 165] on span "button" at bounding box center [124, 165] width 4 height 6
click at [98, 184] on link "Active" at bounding box center [109, 181] width 90 height 13
click at [226, 127] on span "[DATE]" at bounding box center [217, 127] width 20 height 7
click at [268, 166] on td at bounding box center [265, 163] width 29 height 11
click at [63, 43] on link "< Back" at bounding box center [59, 43] width 17 height 8
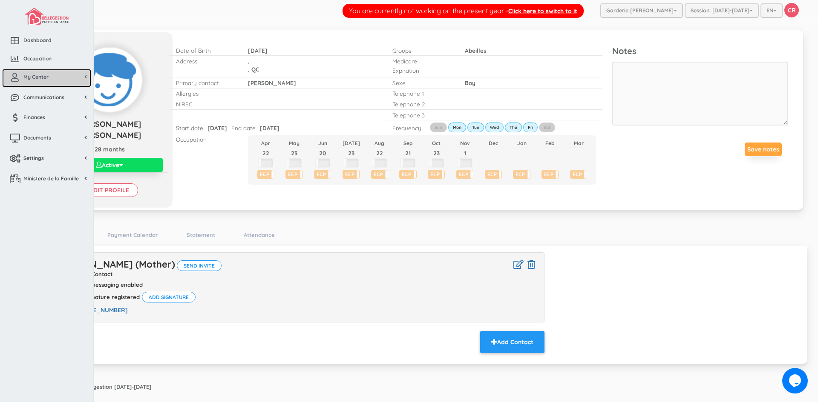
click at [34, 78] on span "My Center" at bounding box center [35, 76] width 25 height 7
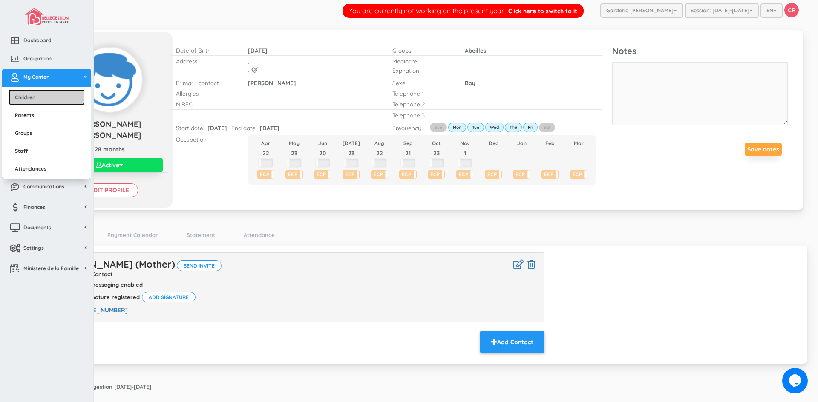
click at [30, 95] on link "Children" at bounding box center [47, 97] width 76 height 16
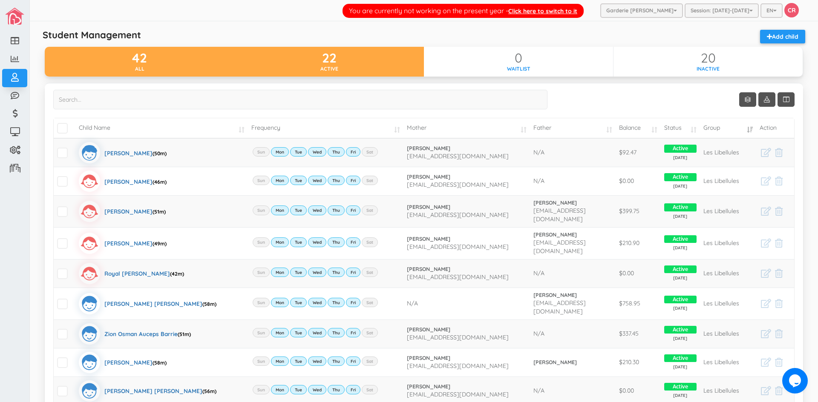
click at [347, 61] on div "22" at bounding box center [329, 58] width 190 height 14
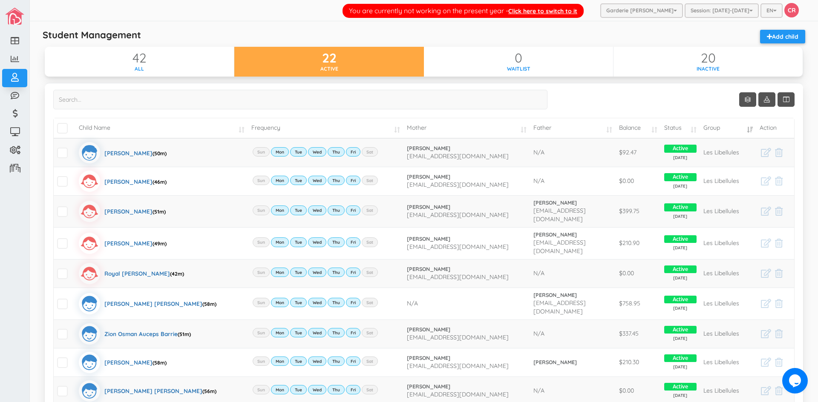
click at [238, 132] on td "Child Name" at bounding box center [161, 128] width 172 height 20
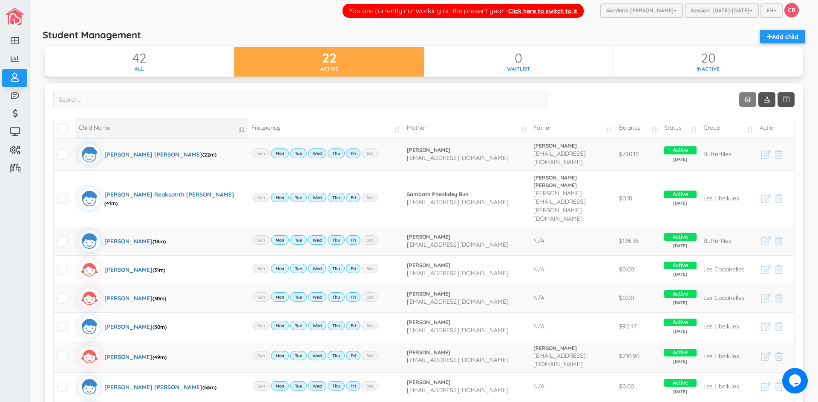
click at [739, 100] on link "Show 10 rows" at bounding box center [747, 99] width 17 height 14
click at [736, 149] on link "50" at bounding box center [754, 149] width 65 height 13
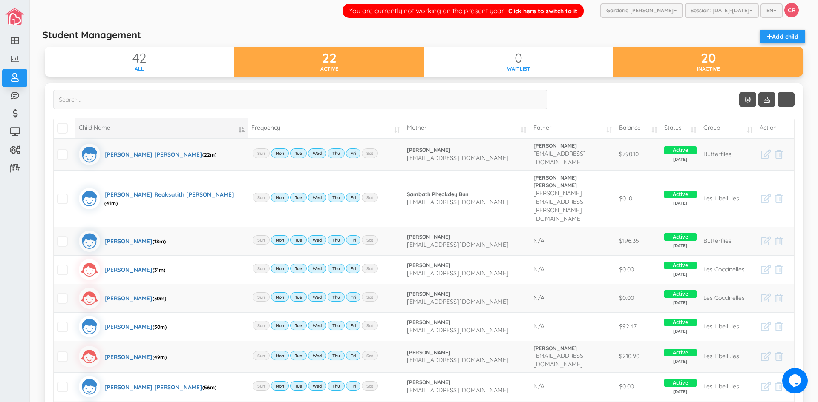
click at [712, 62] on div "20" at bounding box center [708, 58] width 190 height 14
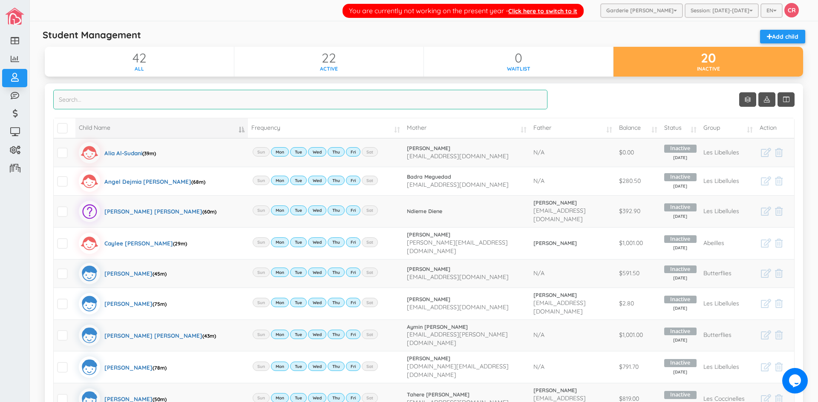
click at [97, 95] on input "search" at bounding box center [300, 100] width 494 height 20
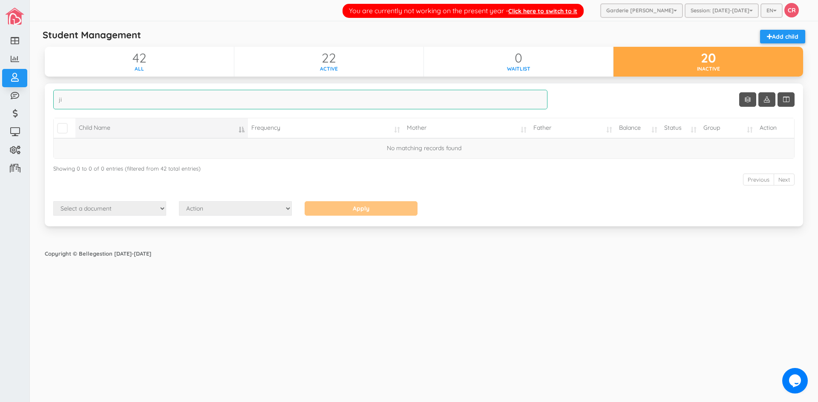
type input "j"
type input "k"
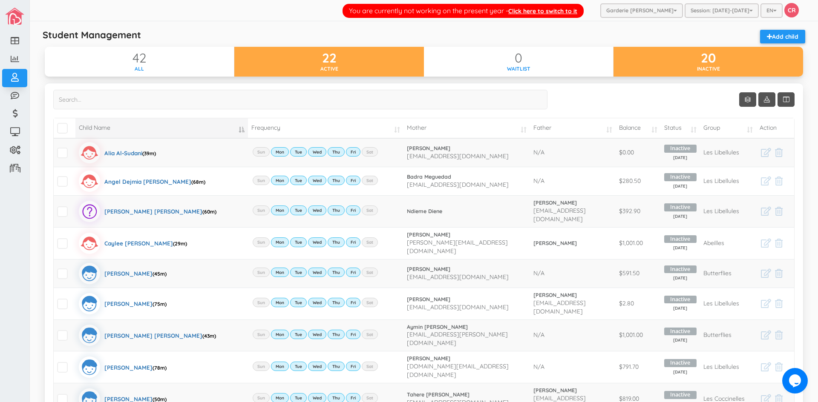
click at [353, 63] on div "22" at bounding box center [329, 58] width 190 height 14
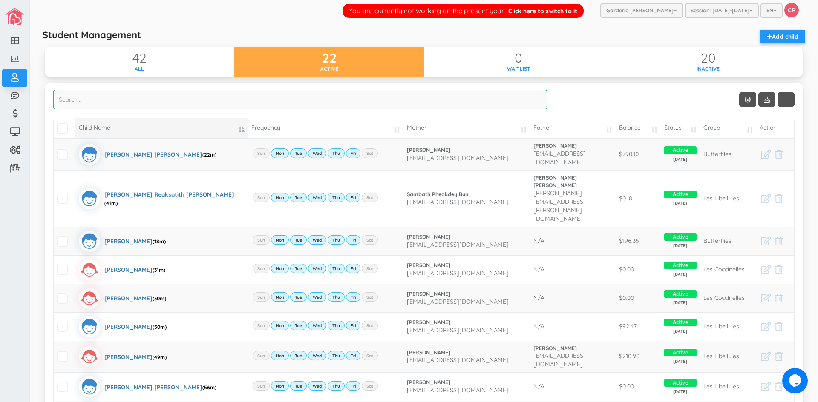
click at [80, 105] on input "search" at bounding box center [300, 100] width 494 height 20
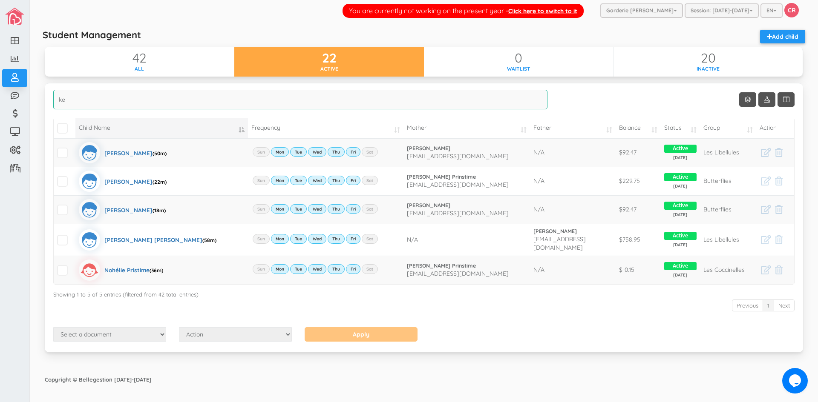
type input "k"
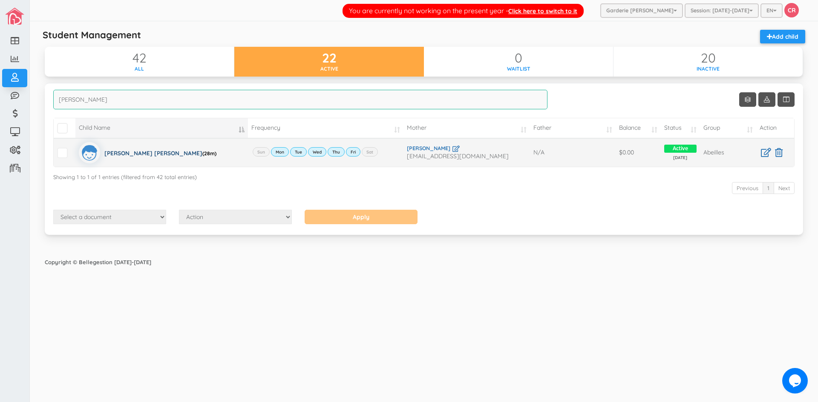
type input "irene"
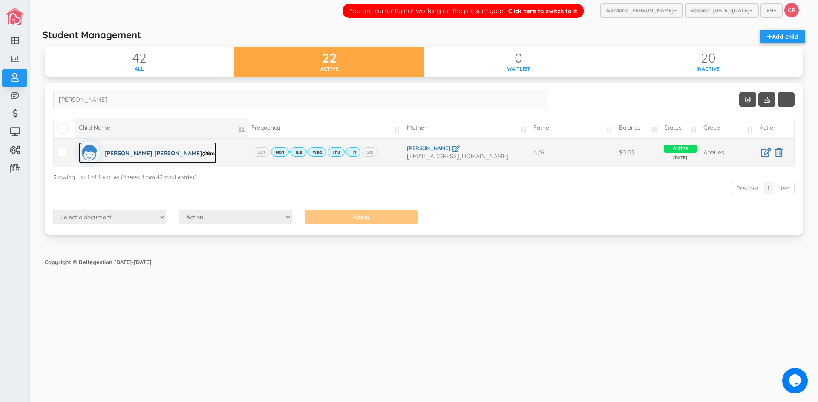
click at [128, 152] on div "mohamed Ayaan Ali Jimenez Peralta (28m)" at bounding box center [160, 152] width 112 height 21
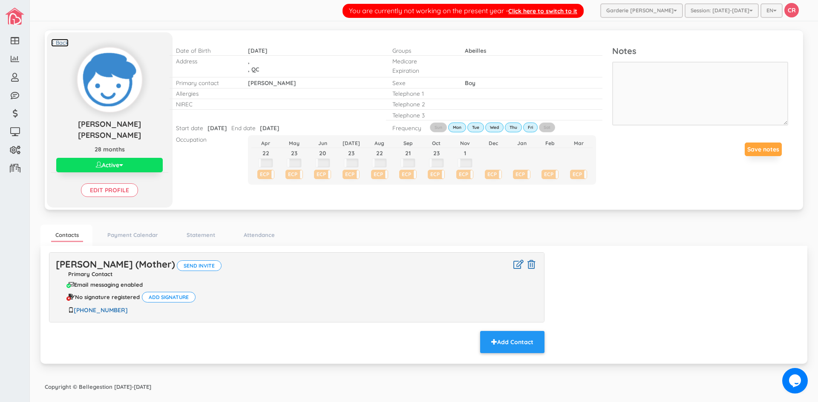
click at [65, 43] on link "< Back" at bounding box center [59, 43] width 17 height 8
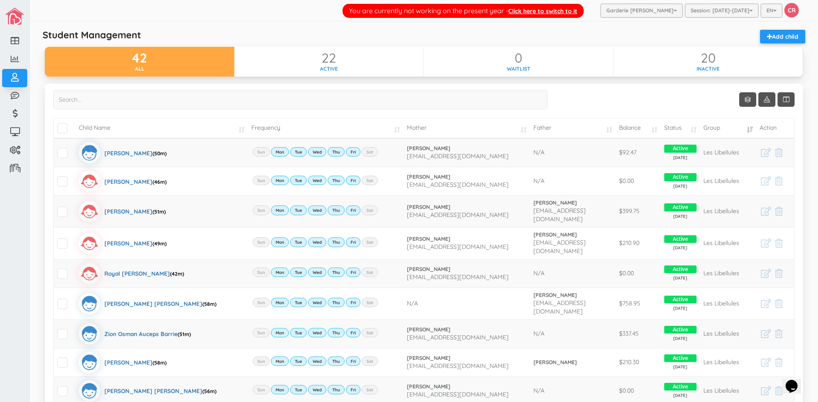
click at [239, 132] on td "Child Name" at bounding box center [161, 128] width 172 height 20
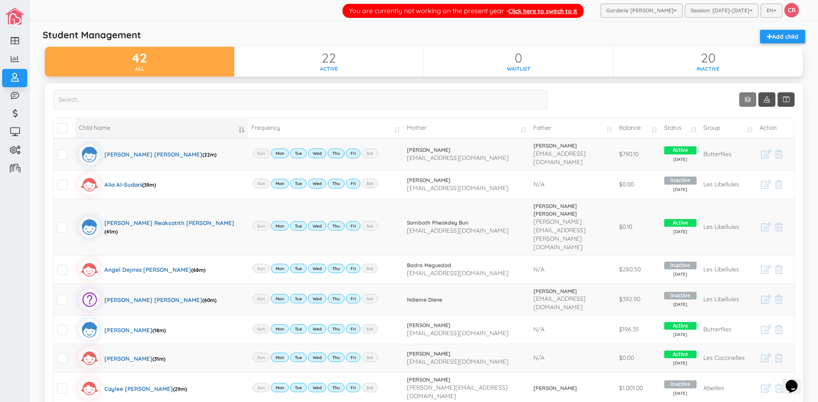
click at [740, 103] on link "Show 10 rows" at bounding box center [747, 99] width 17 height 14
click at [735, 148] on link "50" at bounding box center [754, 149] width 65 height 13
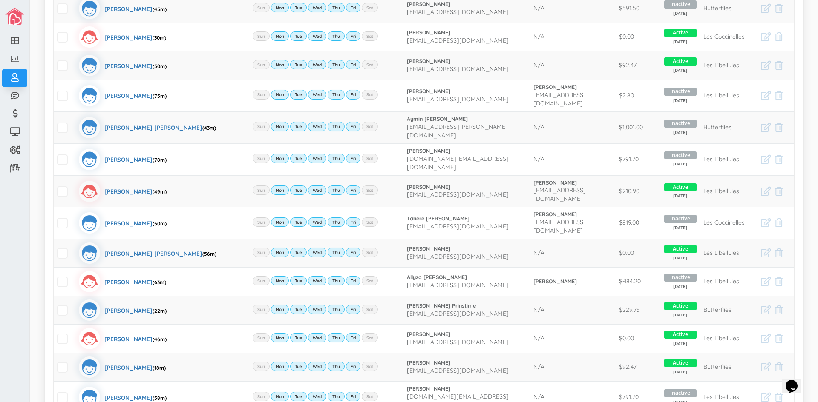
scroll to position [426, 0]
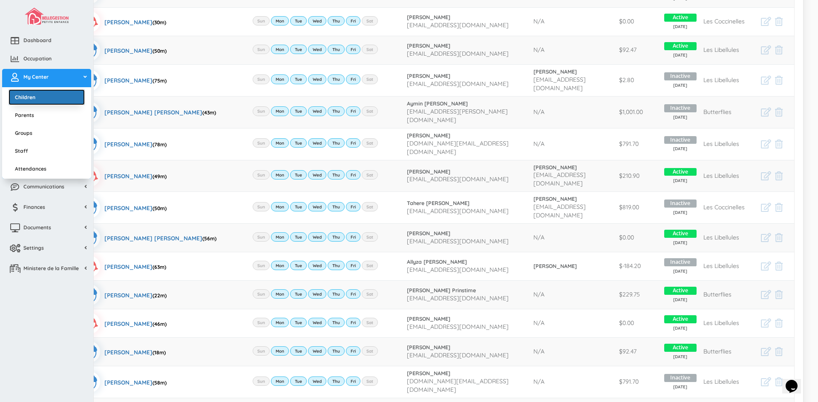
click at [34, 98] on link "Children" at bounding box center [47, 97] width 76 height 16
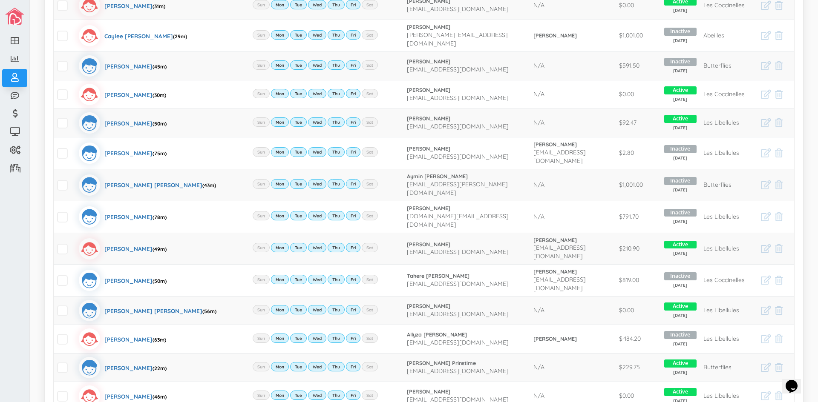
scroll to position [170, 0]
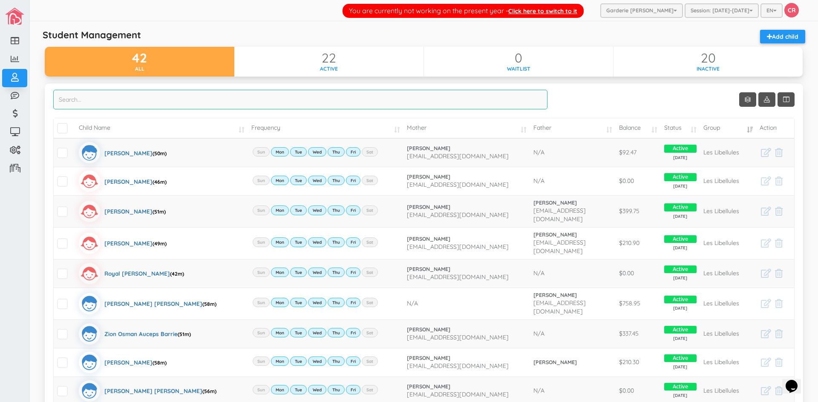
click at [81, 106] on input "search" at bounding box center [300, 100] width 494 height 20
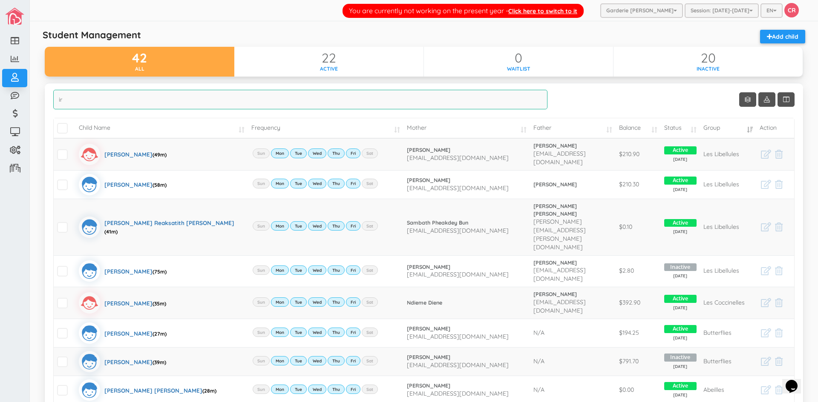
type input "i"
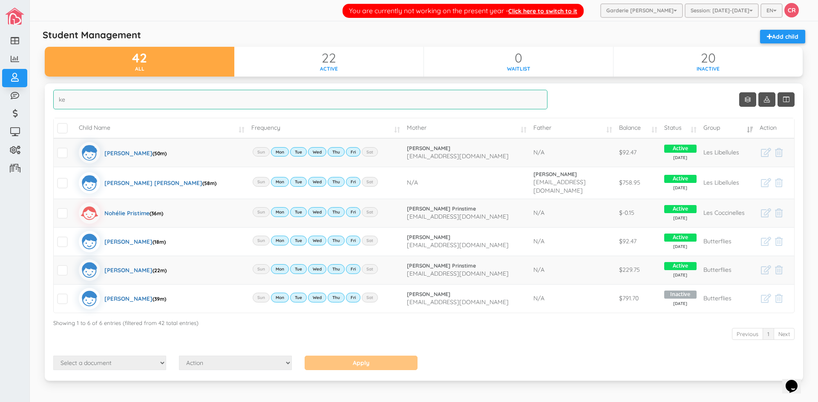
type input "k"
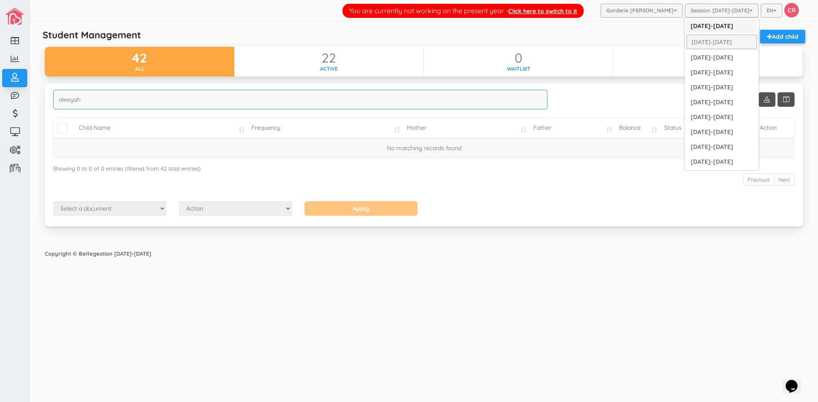
type input "aleeyah"
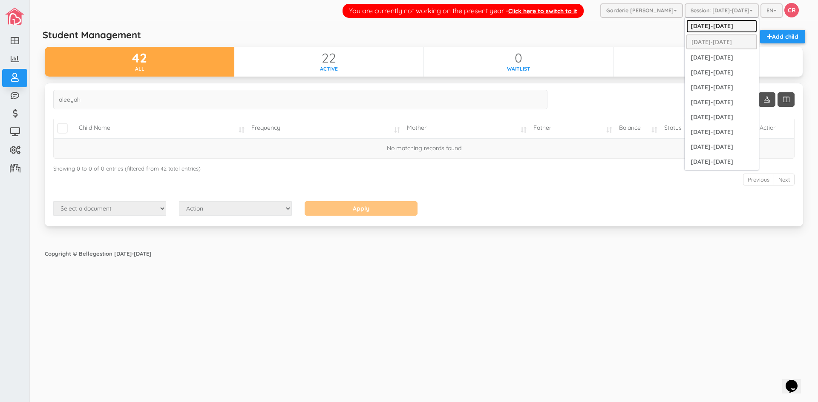
click at [724, 25] on link "[DATE]-[DATE]" at bounding box center [721, 26] width 71 height 13
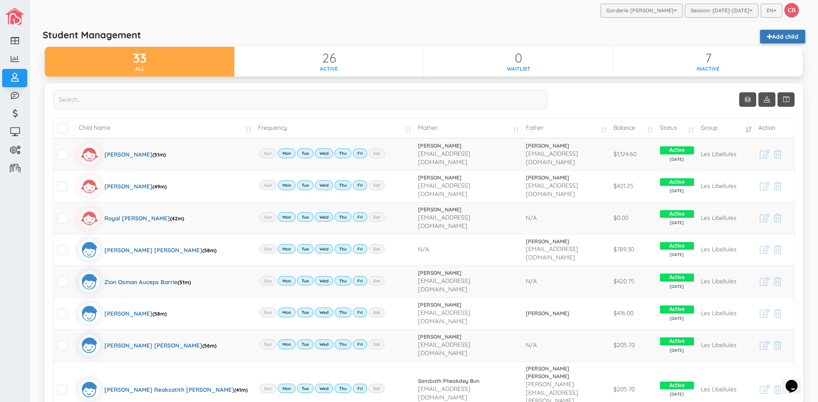
click at [776, 37] on link "Add child" at bounding box center [782, 37] width 45 height 14
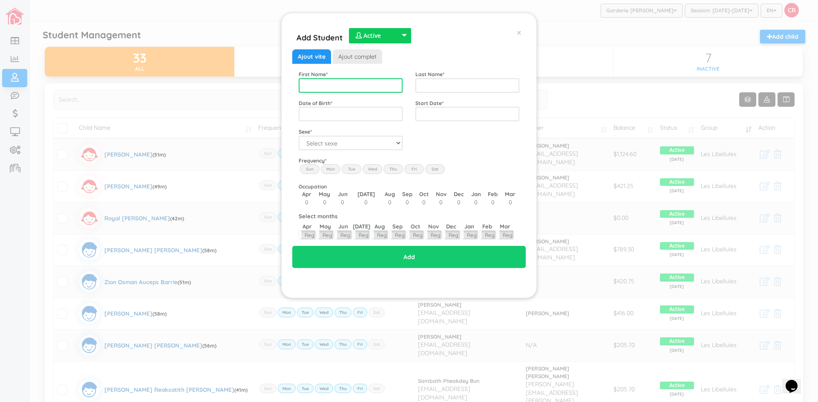
click at [312, 87] on input "text" at bounding box center [351, 85] width 104 height 14
type input "Kenza Aleeyah"
type input "Jimenez-Peralta"
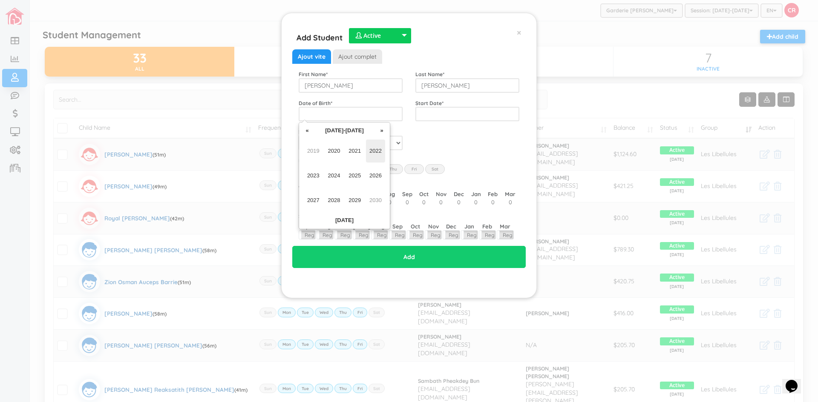
click at [379, 155] on span "2022" at bounding box center [375, 151] width 19 height 23
click at [358, 178] on span "Jul" at bounding box center [354, 175] width 19 height 23
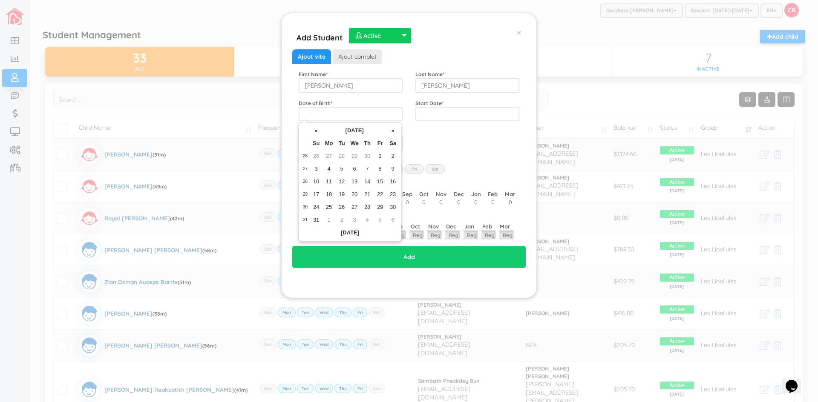
click at [355, 190] on td "20" at bounding box center [354, 194] width 13 height 13
type input "2022-07-20"
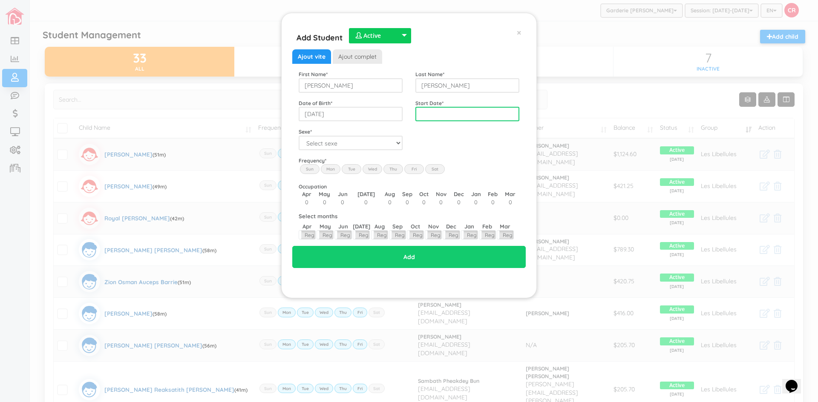
click at [438, 114] on input "text" at bounding box center [467, 114] width 104 height 14
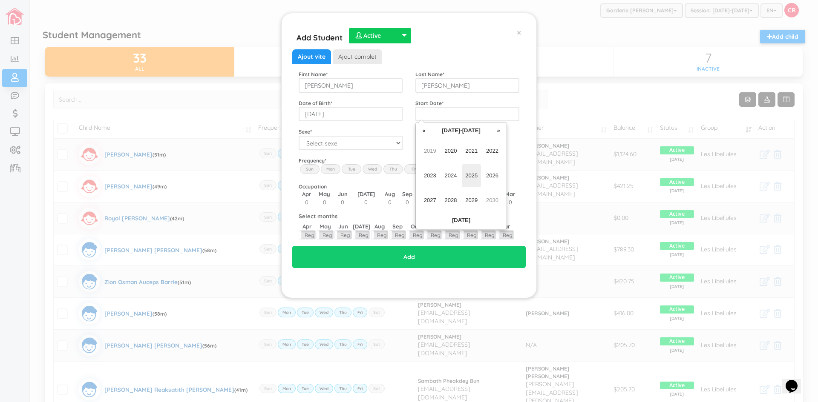
click at [474, 177] on span "2025" at bounding box center [471, 175] width 19 height 23
click at [434, 203] on span "Sep" at bounding box center [429, 200] width 19 height 23
click at [445, 154] on td "1" at bounding box center [445, 156] width 13 height 13
type input "2025-09-01"
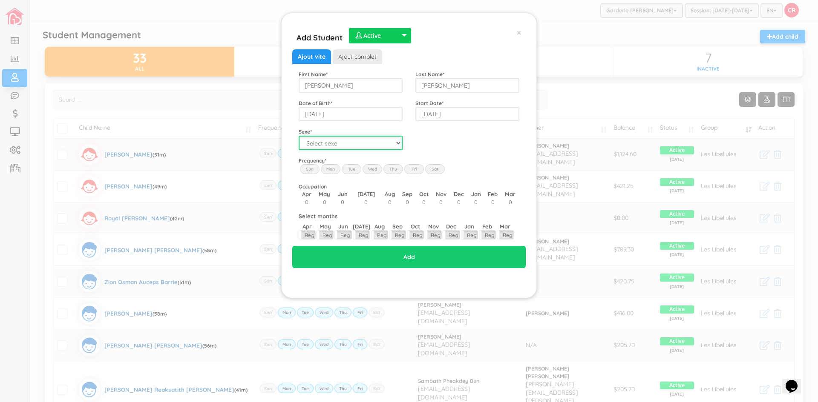
click at [340, 144] on select "Select sexe Boy Girl" at bounding box center [351, 143] width 104 height 14
select select "2"
click at [299, 136] on select "Select sexe Boy Girl" at bounding box center [351, 143] width 104 height 14
click at [335, 167] on label "Mon" at bounding box center [331, 168] width 20 height 9
click at [0, 0] on input "Mon" at bounding box center [0, 0] width 0 height 0
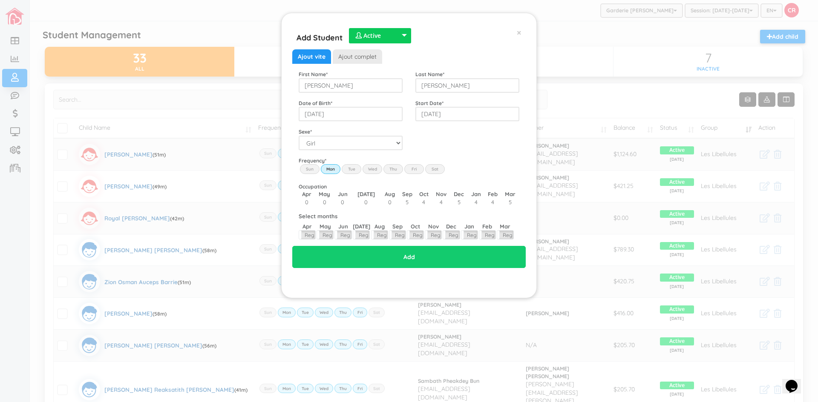
click at [348, 169] on label "Tue" at bounding box center [352, 168] width 20 height 9
click at [0, 0] on input "Tue" at bounding box center [0, 0] width 0 height 0
click at [372, 165] on label "Wed" at bounding box center [372, 168] width 20 height 9
click at [0, 0] on input "Wed" at bounding box center [0, 0] width 0 height 0
click at [396, 167] on label "Thu" at bounding box center [393, 168] width 20 height 9
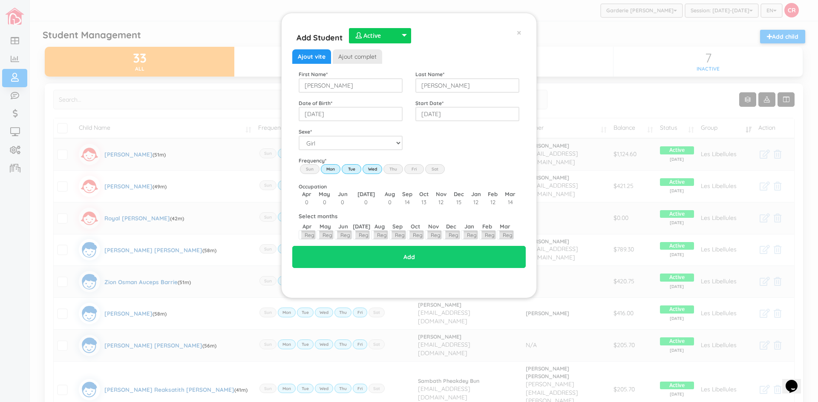
click at [0, 0] on input "Thu" at bounding box center [0, 0] width 0 height 0
click at [410, 168] on label "Fri" at bounding box center [414, 168] width 20 height 9
click at [0, 0] on input "Fri" at bounding box center [0, 0] width 0 height 0
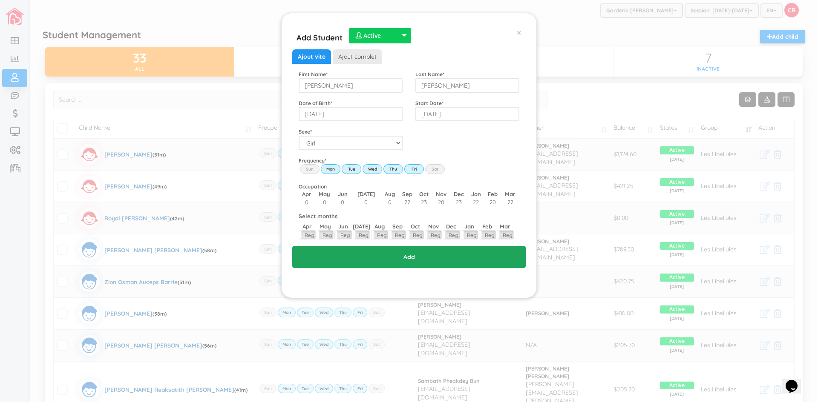
click at [400, 257] on input "Add" at bounding box center [408, 257] width 233 height 22
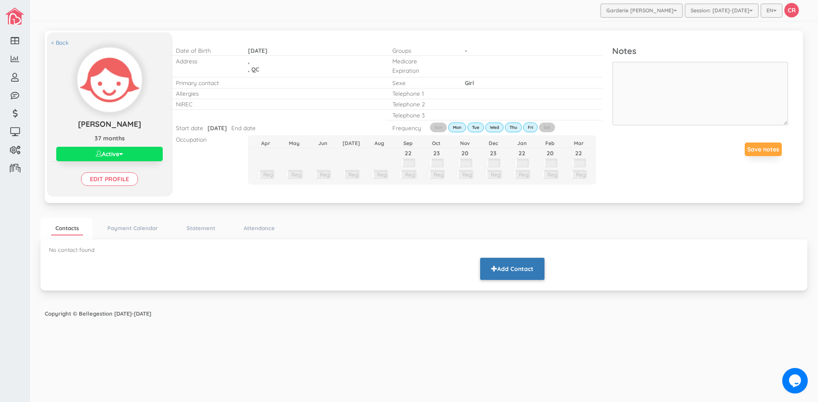
click at [509, 266] on button "Add Contact" at bounding box center [512, 269] width 64 height 22
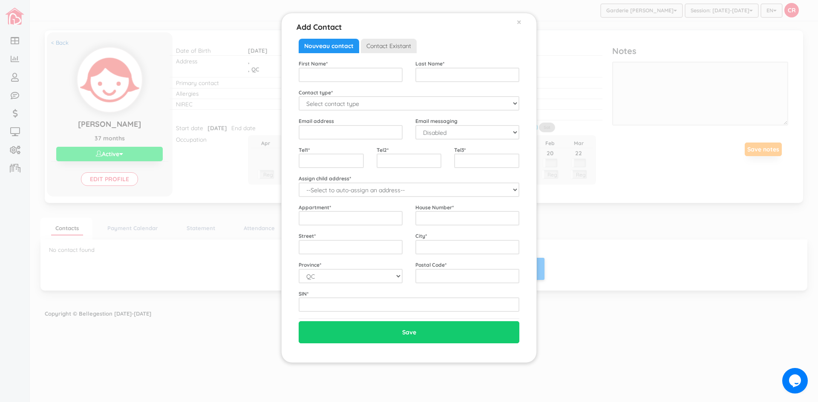
click at [372, 48] on span "Contact Existant" at bounding box center [389, 46] width 56 height 14
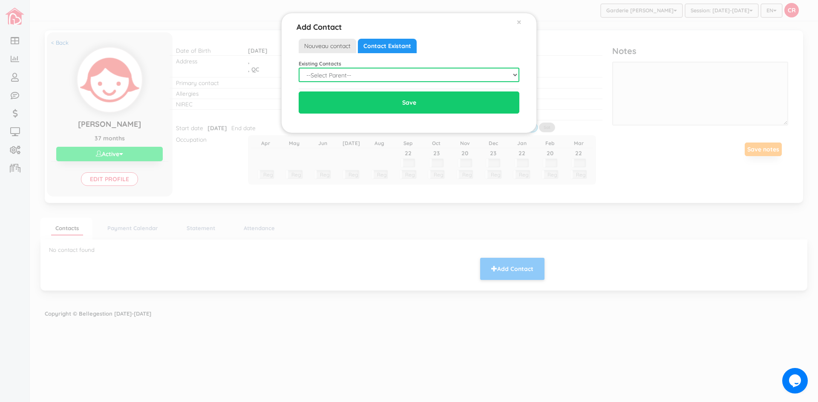
click at [516, 76] on select "--Select Parent-- Not in list Adolfo Rosilla Allyza Mari Rosilla Cheikh Oumar K…" at bounding box center [409, 75] width 221 height 14
select select "0"
click at [299, 68] on select "--Select Parent-- Not in list Adolfo Rosilla Allyza Mari Rosilla Cheikh Oumar K…" at bounding box center [409, 75] width 221 height 14
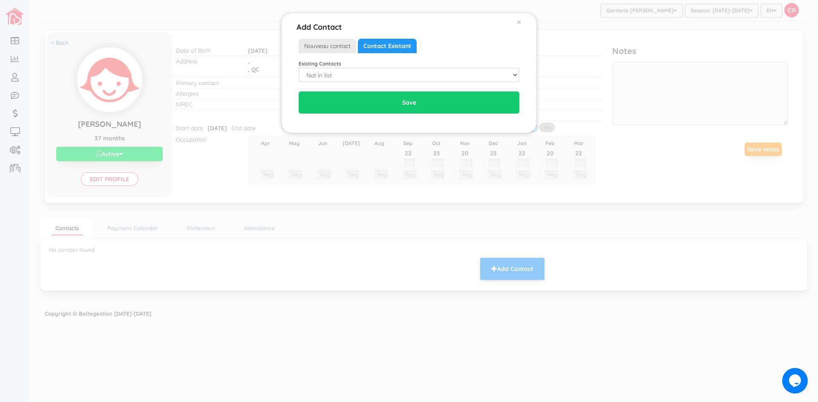
click at [310, 45] on span "Nouveau contact" at bounding box center [327, 46] width 57 height 14
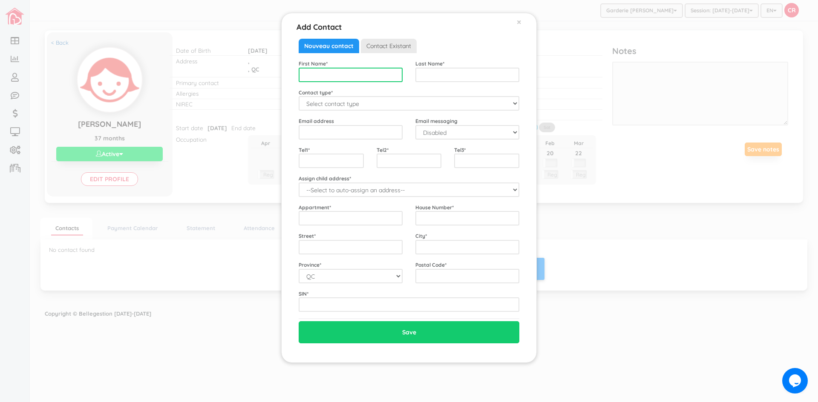
click at [308, 73] on input "text" at bounding box center [351, 75] width 104 height 14
type input "Mirian Irene"
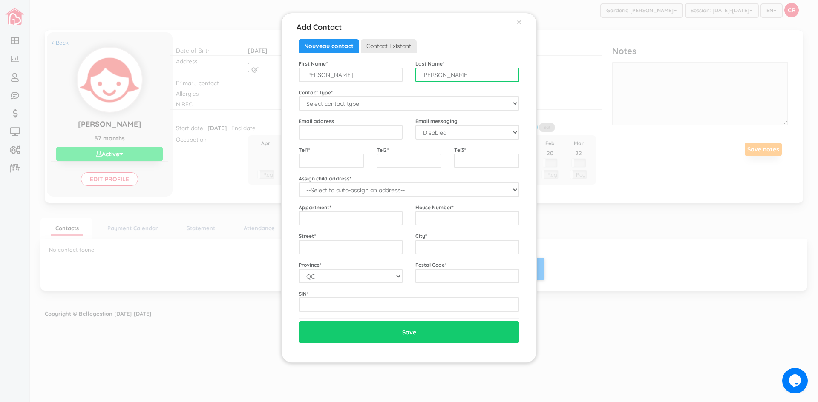
type input "Jimenez-Peralta"
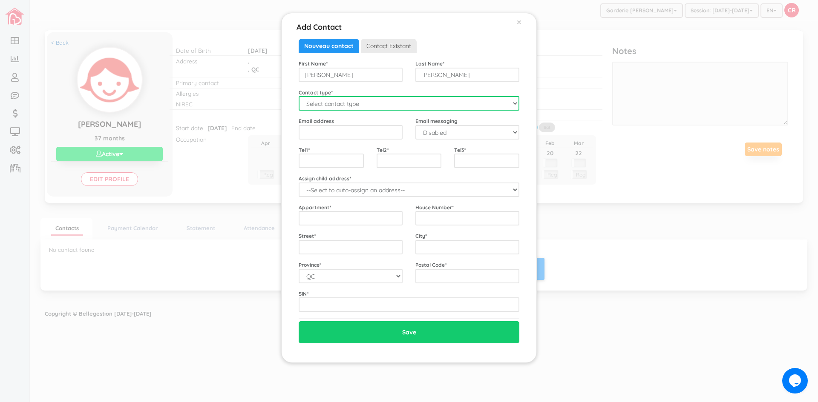
select select "Mother"
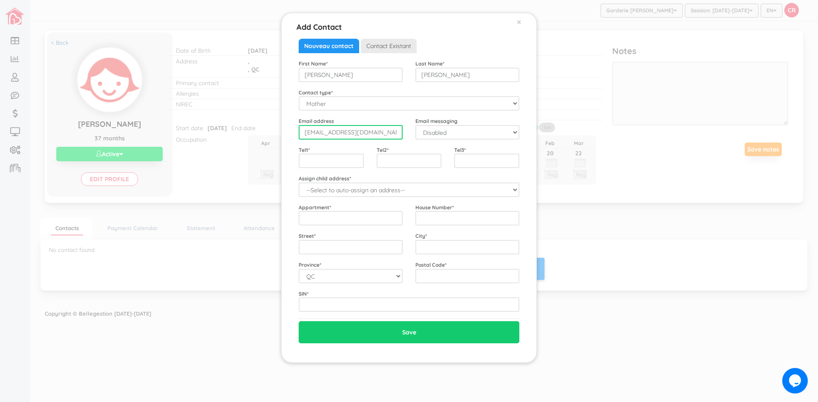
type input "ireeneenzo1234@outlook.com"
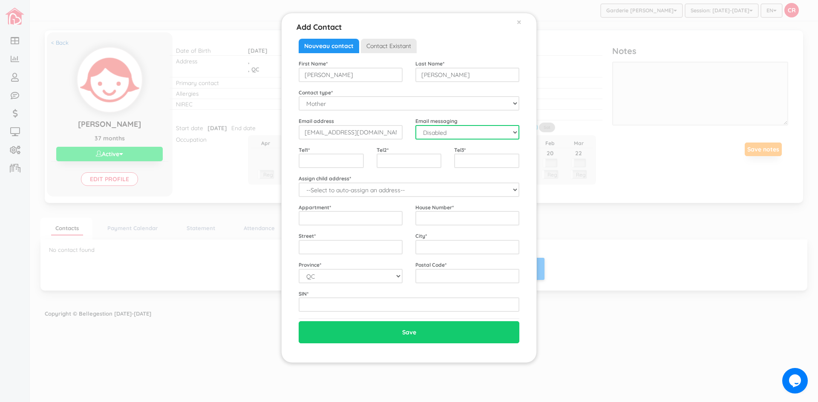
click at [516, 135] on select "Disabled Enabled" at bounding box center [467, 132] width 104 height 14
select select "1"
click at [415, 125] on select "Disabled Enabled" at bounding box center [467, 132] width 104 height 14
click at [313, 158] on input "text" at bounding box center [331, 161] width 65 height 14
type input "438-543-3786"
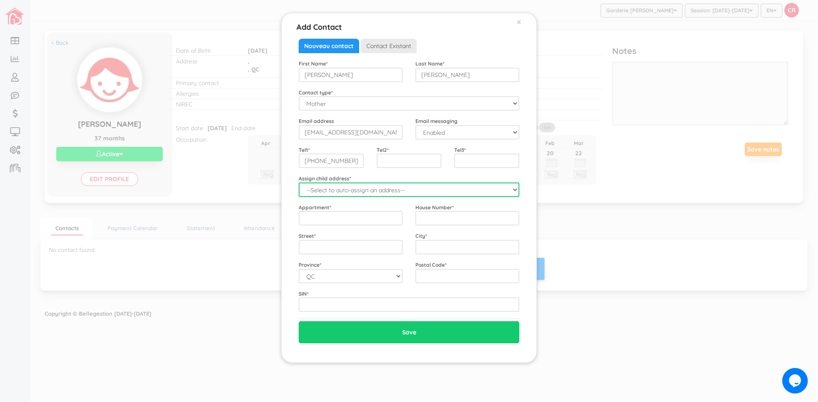
click at [509, 192] on select "--Select to auto-assign an address-- Kenza Aleeyah (QC,)" at bounding box center [409, 190] width 221 height 14
select select "2281"
click at [299, 183] on select "--Select to auto-assign an address-- Kenza Aleeyah (QC,)" at bounding box center [409, 190] width 221 height 14
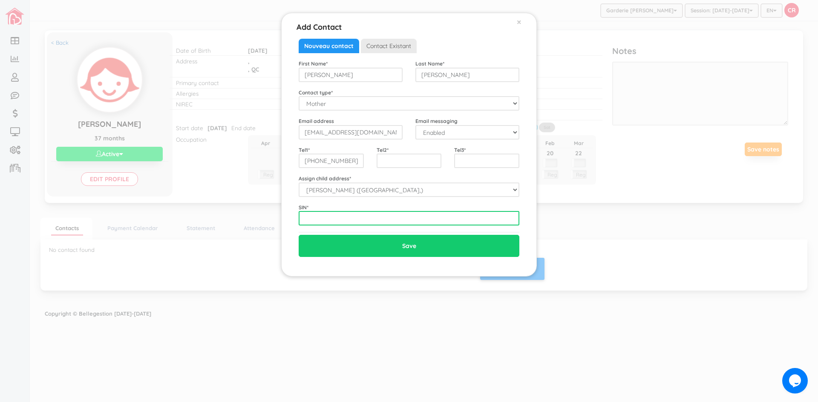
click at [303, 221] on input "text" at bounding box center [409, 218] width 221 height 14
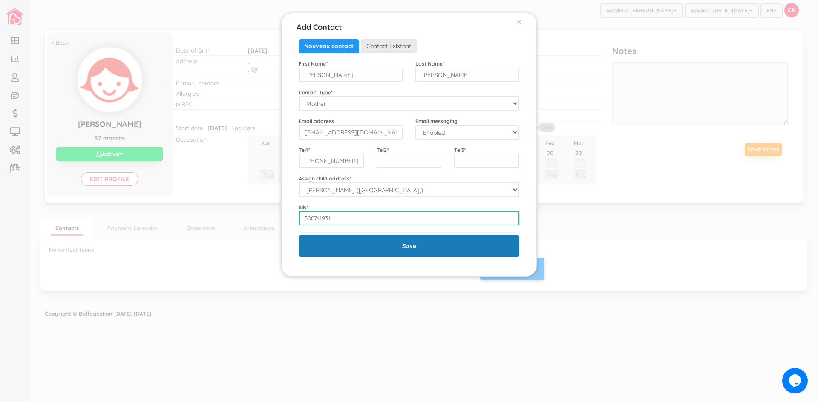
type input "300741931"
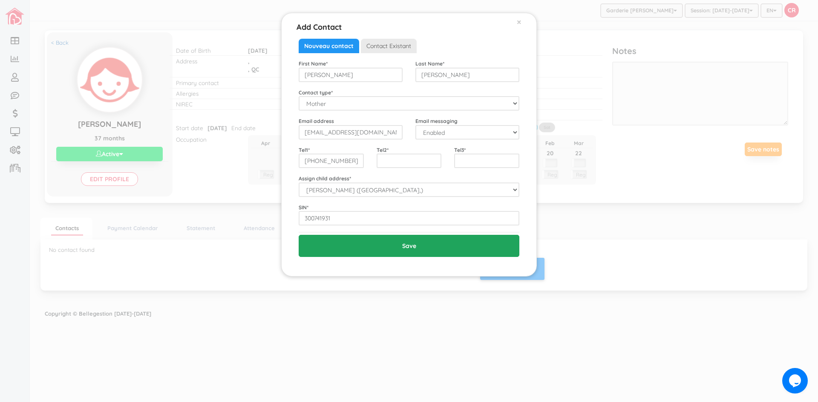
click at [408, 245] on input "Save" at bounding box center [409, 246] width 221 height 22
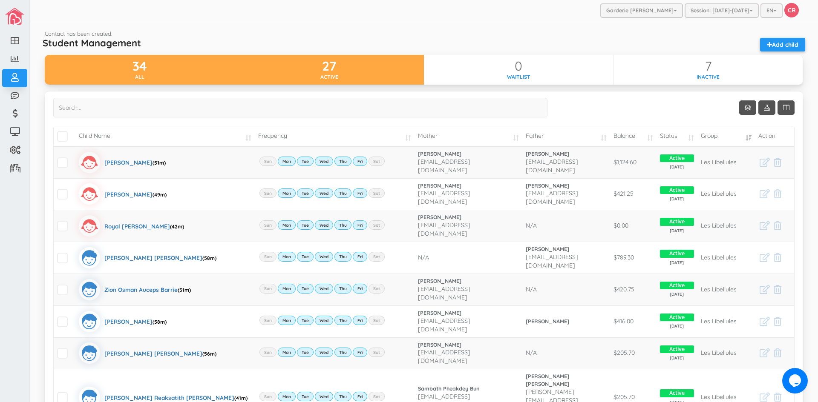
click at [374, 70] on div "27" at bounding box center [329, 66] width 190 height 14
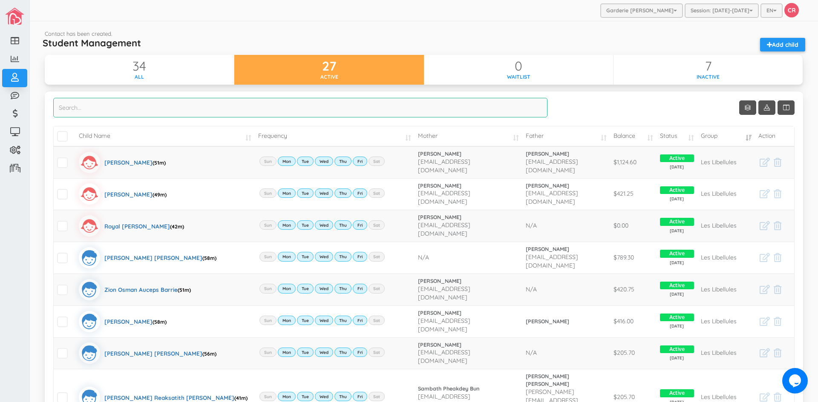
click at [80, 106] on input "search" at bounding box center [300, 108] width 494 height 20
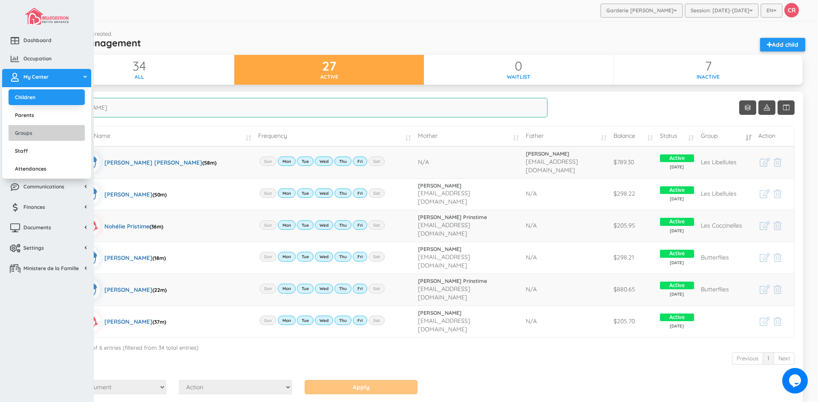
type input "[PERSON_NAME]"
click at [32, 132] on link "Groups" at bounding box center [47, 133] width 76 height 16
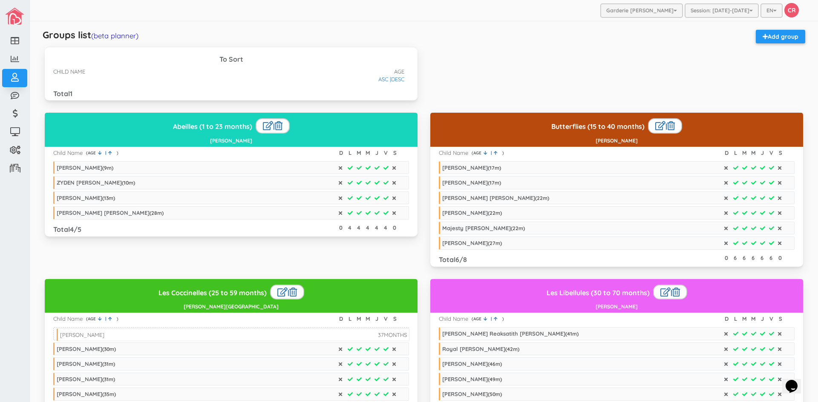
drag, startPoint x: 169, startPoint y: 95, endPoint x: 172, endPoint y: 336, distance: 241.1
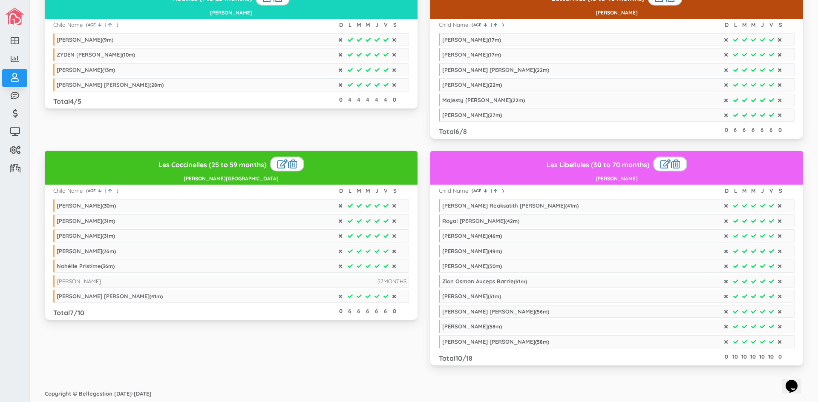
scroll to position [86, 0]
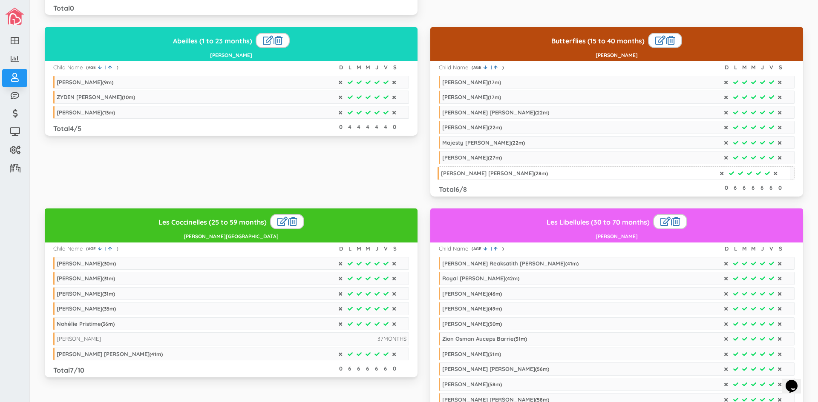
drag, startPoint x: 135, startPoint y: 127, endPoint x: 519, endPoint y: 173, distance: 386.9
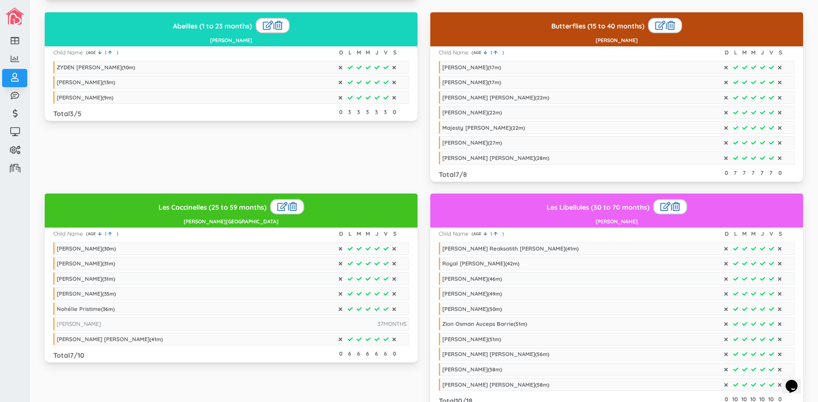
scroll to position [143, 0]
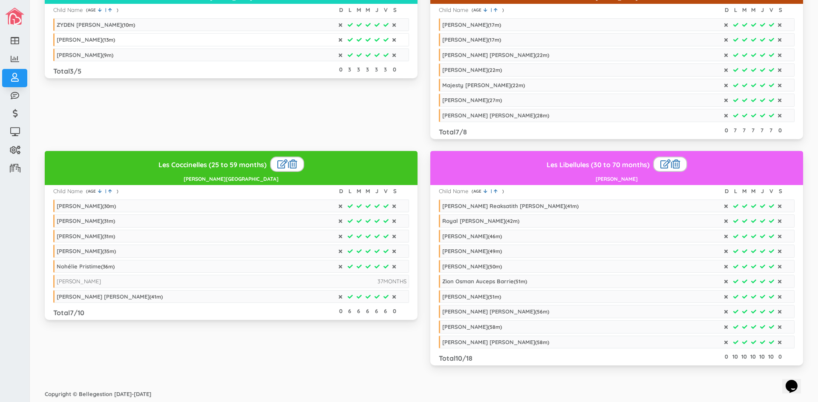
click at [71, 40] on div "[PERSON_NAME] ( 13 m)" at bounding box center [86, 39] width 58 height 7
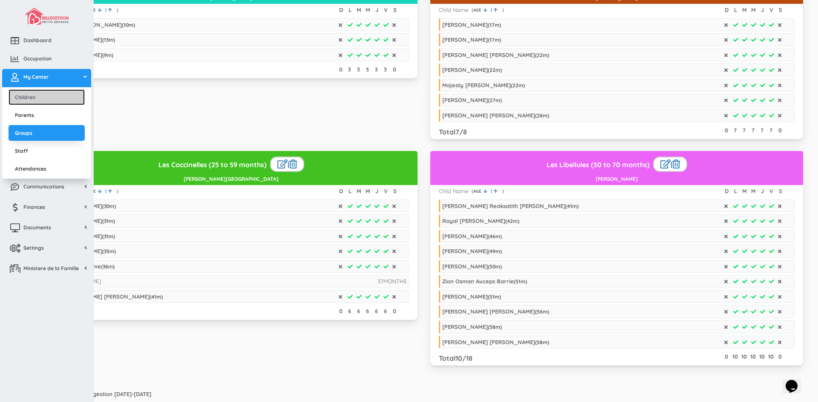
click at [31, 99] on link "Children" at bounding box center [47, 97] width 76 height 16
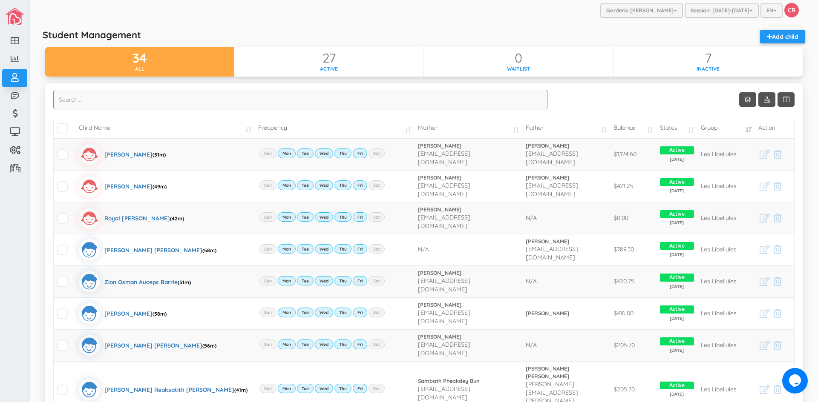
click at [59, 96] on input "search" at bounding box center [300, 100] width 494 height 20
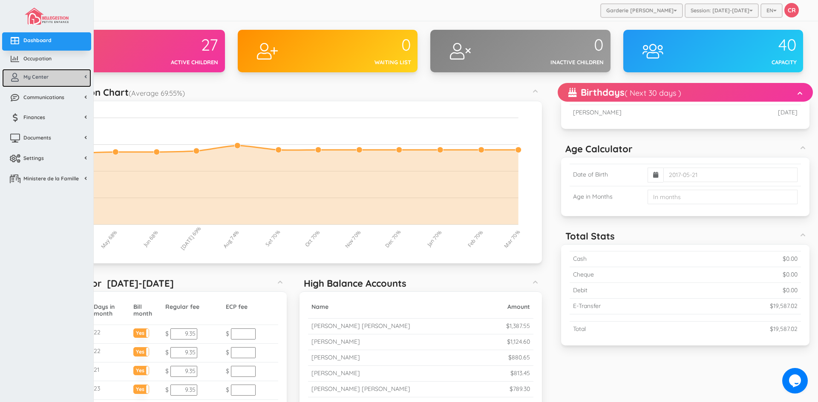
click at [43, 76] on span "My Center" at bounding box center [35, 76] width 25 height 7
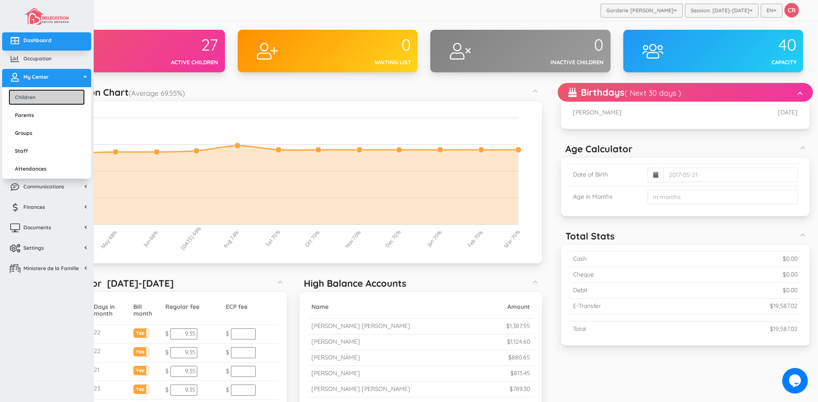
click at [38, 101] on link "Children" at bounding box center [47, 97] width 76 height 16
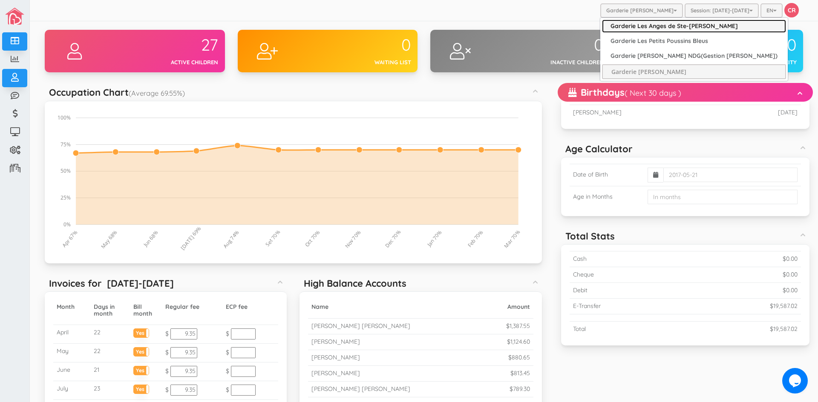
click at [664, 22] on link "Garderie Les Anges de Ste-[PERSON_NAME]" at bounding box center [694, 26] width 184 height 13
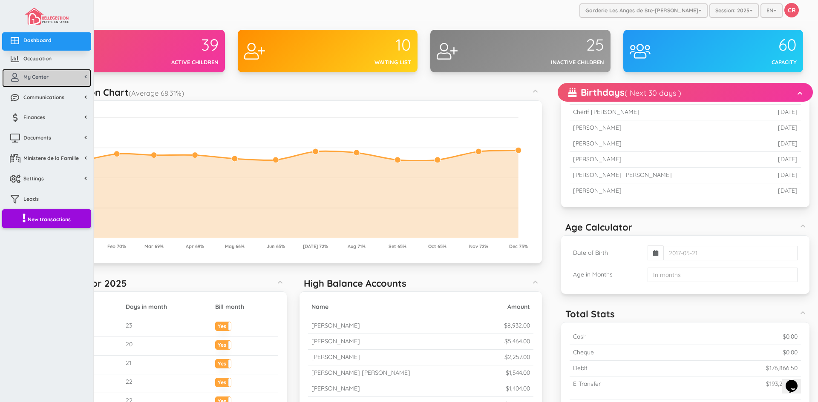
click at [36, 78] on span "My Center" at bounding box center [35, 76] width 25 height 7
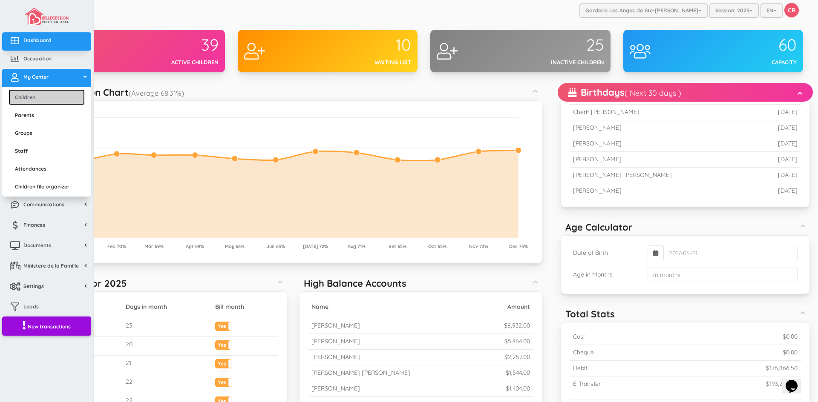
click at [27, 101] on link "Children" at bounding box center [47, 97] width 76 height 16
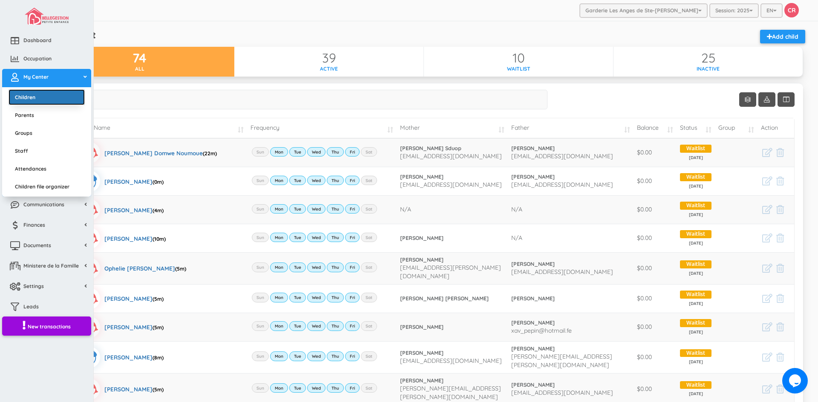
click at [40, 101] on link "Children" at bounding box center [47, 97] width 76 height 16
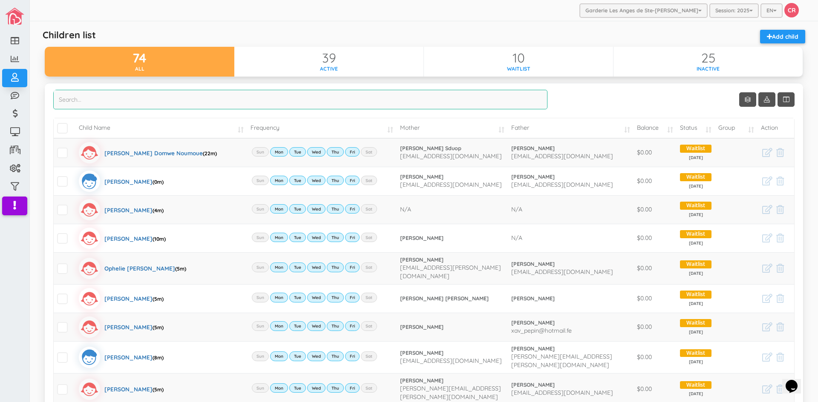
click at [65, 105] on input "search" at bounding box center [300, 100] width 494 height 20
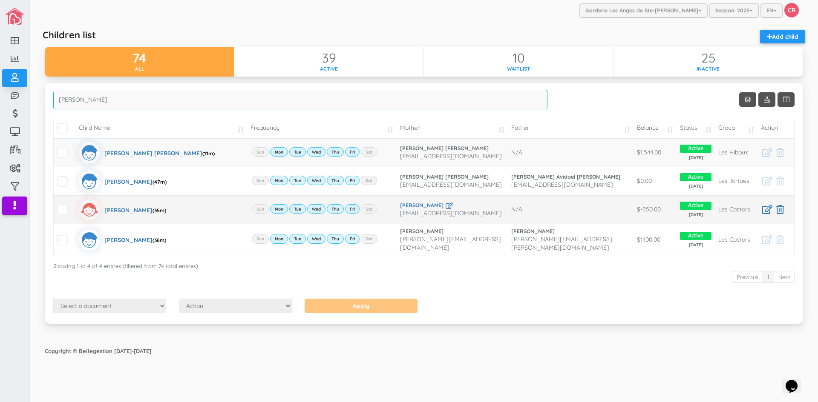
type input "[PERSON_NAME]"
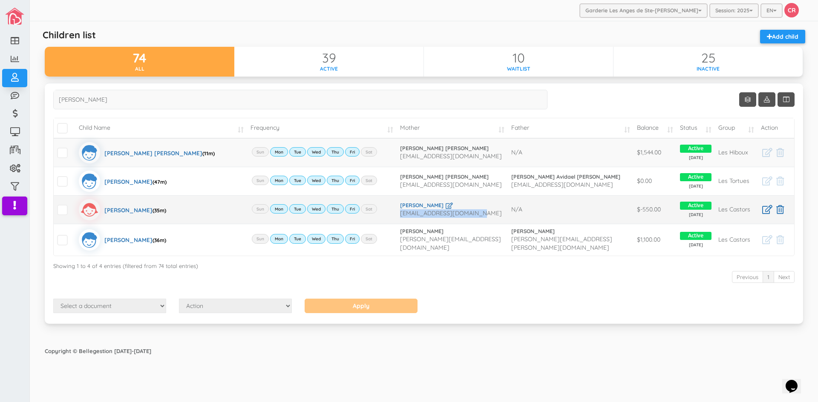
drag, startPoint x: 398, startPoint y: 214, endPoint x: 488, endPoint y: 218, distance: 90.0
click at [488, 218] on td "Jima Mansour jimamansour898@gmail.com" at bounding box center [452, 209] width 111 height 29
copy span "jimamansour898@gmail.com"
click at [115, 210] on div "Maria Mardo (35m)" at bounding box center [135, 209] width 62 height 21
